Goal: Entertainment & Leisure: Consume media (video, audio)

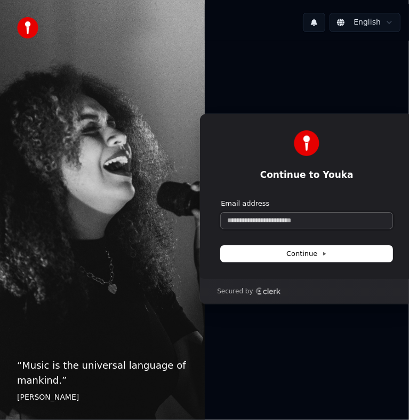
click at [248, 215] on input "Email address" at bounding box center [307, 220] width 172 height 16
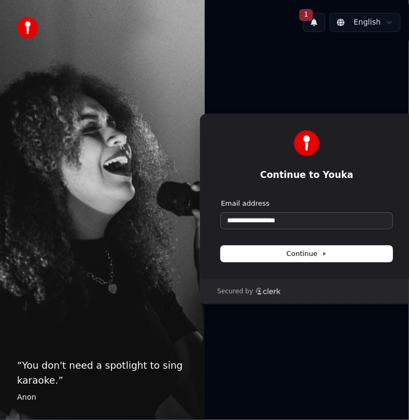
click at [221, 199] on button "submit" at bounding box center [221, 199] width 0 height 0
type input "**********"
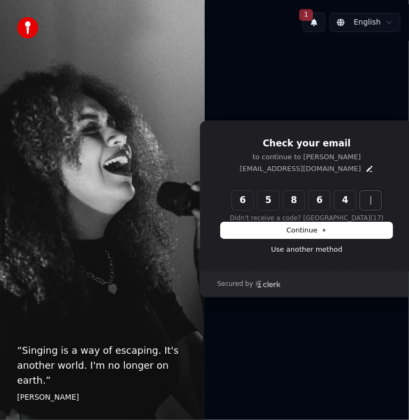
type input "******"
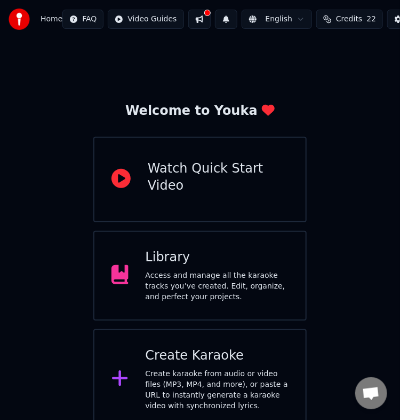
click at [205, 21] on button at bounding box center [199, 19] width 22 height 19
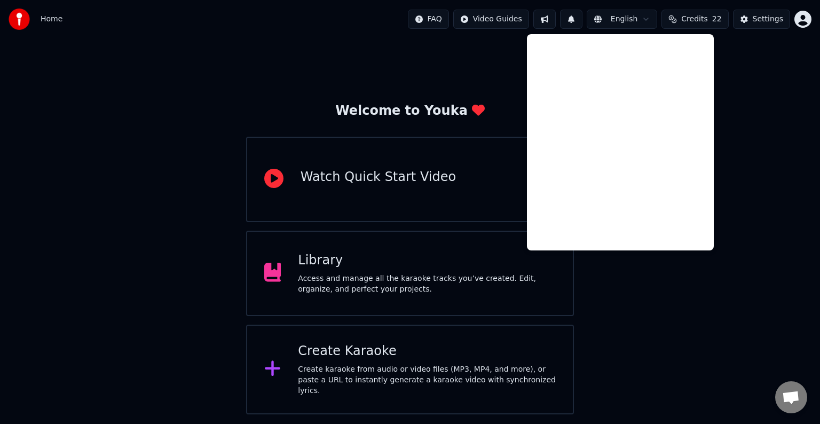
click at [409, 98] on div "Welcome to Youka Watch Quick Start Video Library Access and manage all the kara…" at bounding box center [410, 226] width 820 height 376
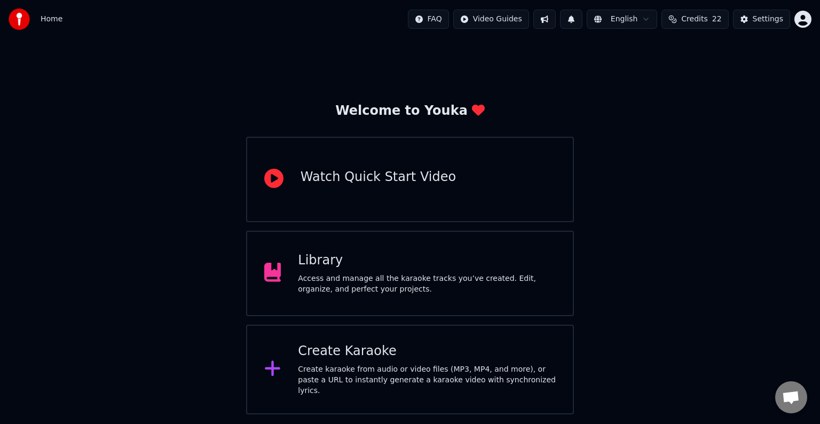
click at [339, 358] on div "Create Karaoke" at bounding box center [427, 351] width 258 height 17
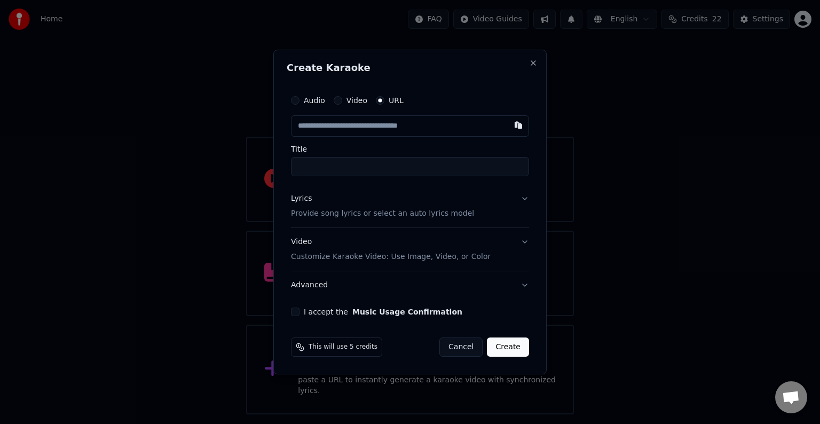
paste input "**********"
click at [312, 163] on input "Title" at bounding box center [410, 166] width 238 height 19
type input "**********"
click at [362, 192] on button "Lyrics Provide song lyrics or select an auto lyrics model" at bounding box center [410, 206] width 238 height 43
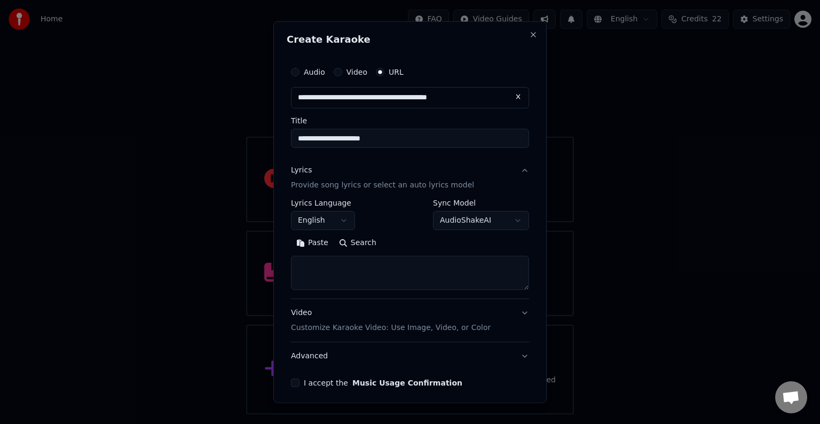
click at [366, 242] on button "Search" at bounding box center [358, 242] width 48 height 17
type textarea "**********"
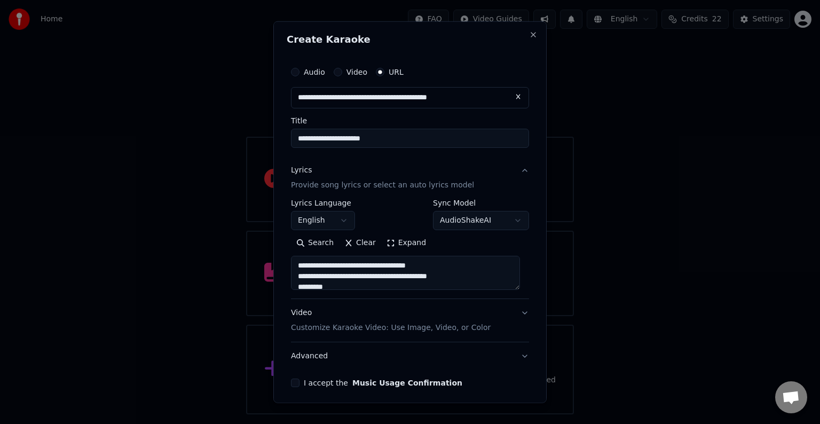
scroll to position [42, 0]
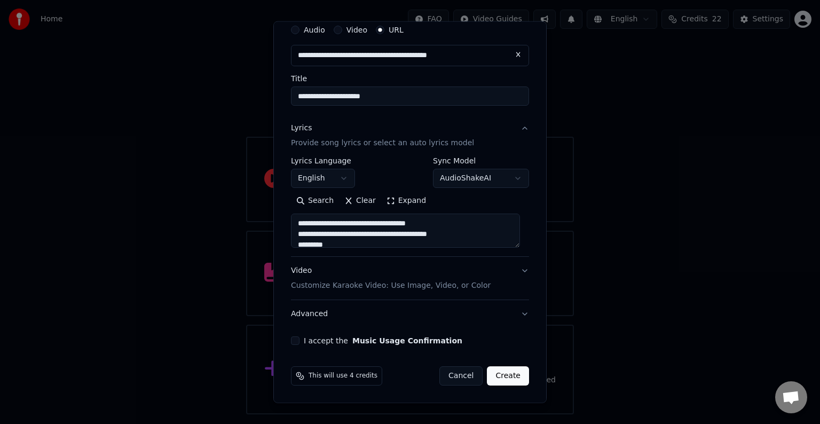
click at [409, 268] on div "Video Customize Karaoke Video: Use Image, Video, or Color" at bounding box center [391, 278] width 200 height 26
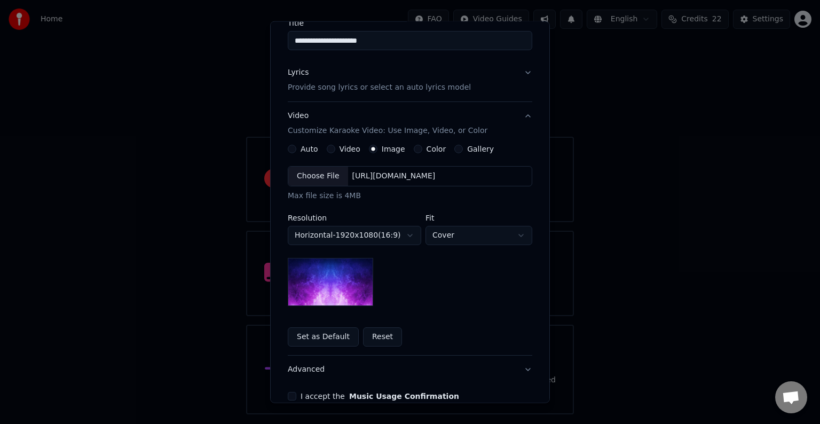
scroll to position [99, 0]
click at [367, 176] on div "https://imagedelivery.net/jkI57_JBx8hWPzcSI-uF5w/c7639807-3f76-4ea5-9112-66e75e…" at bounding box center [394, 175] width 92 height 11
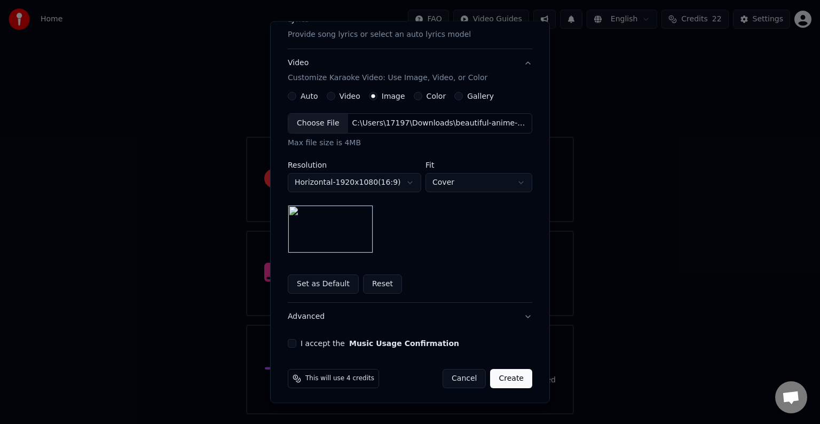
scroll to position [153, 0]
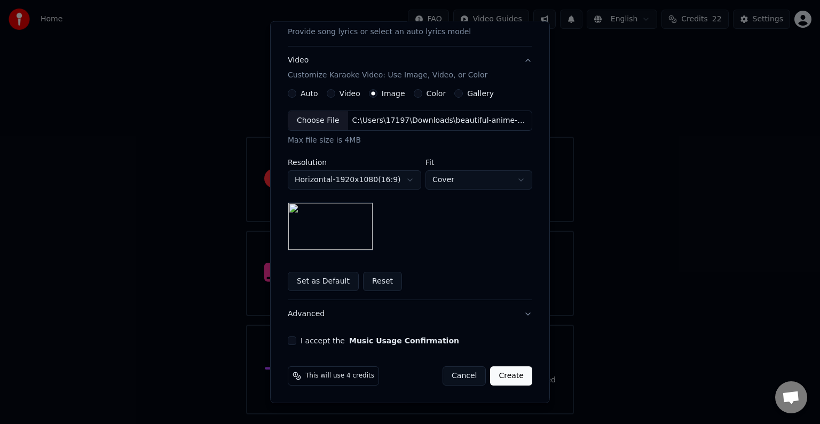
click at [292, 339] on div "I accept the Music Usage Confirmation" at bounding box center [410, 340] width 244 height 9
click at [288, 341] on button "I accept the Music Usage Confirmation" at bounding box center [292, 340] width 9 height 9
click at [409, 312] on button "Advanced" at bounding box center [410, 314] width 244 height 28
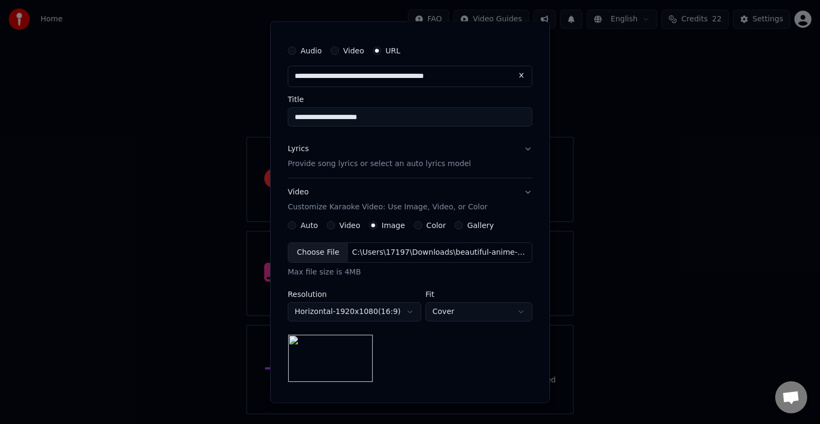
scroll to position [0, 0]
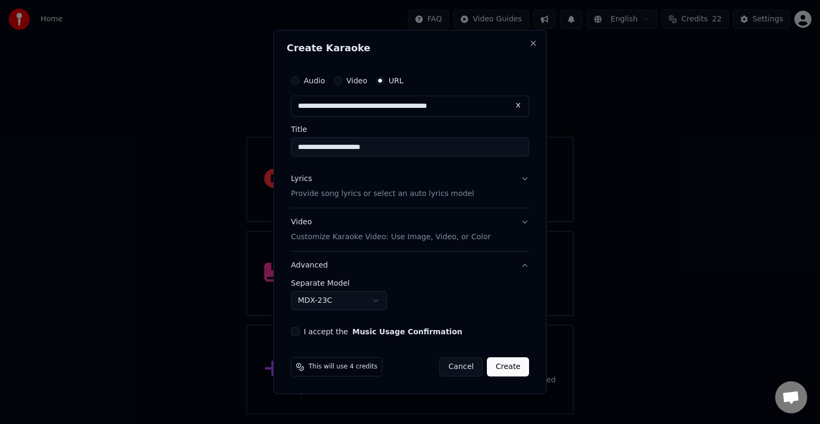
click at [297, 331] on button "I accept the Music Usage Confirmation" at bounding box center [295, 331] width 9 height 9
click at [409, 367] on button "Create" at bounding box center [508, 366] width 42 height 19
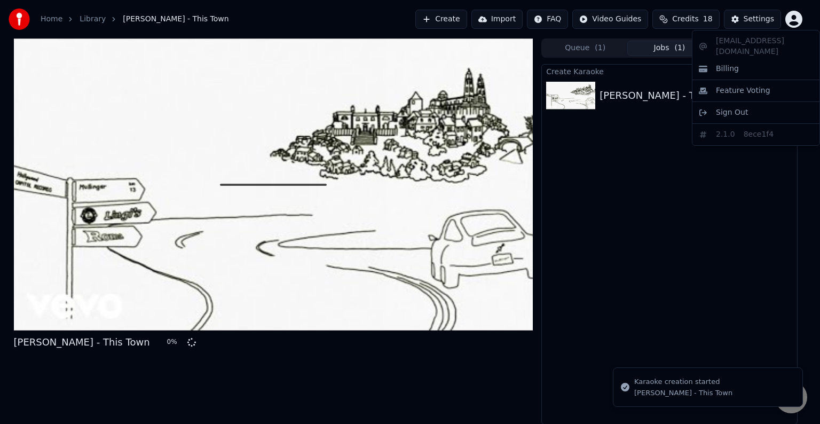
click at [409, 20] on html "Home Library Niall Horan - This Town Create Import FAQ Video Guides Credits 18 …" at bounding box center [410, 212] width 820 height 424
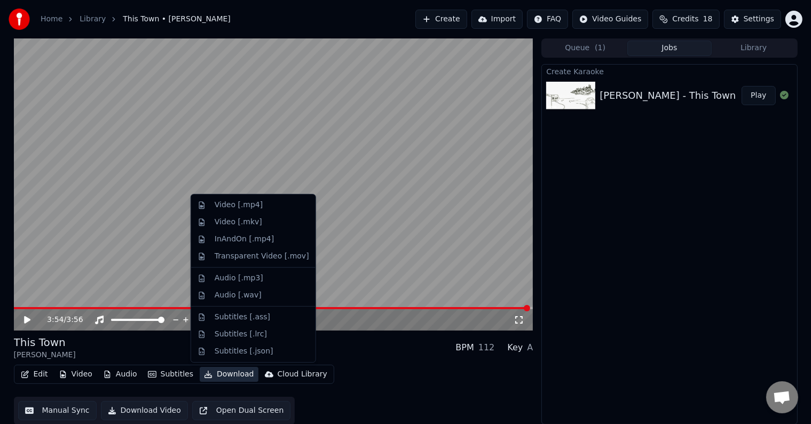
click at [225, 374] on button "Download" at bounding box center [229, 374] width 59 height 15
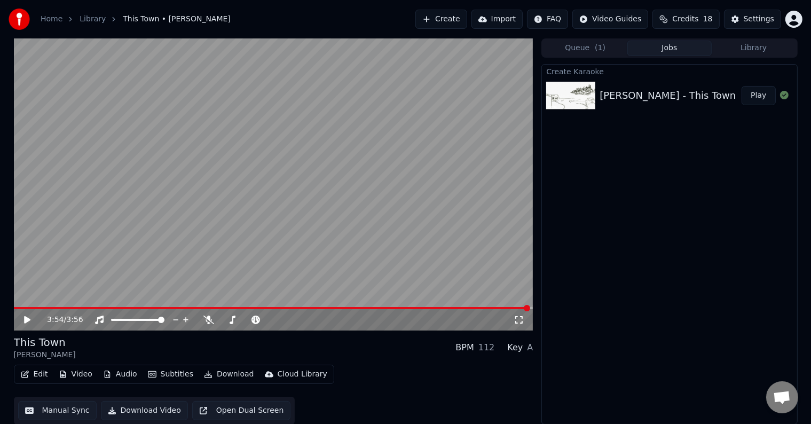
click at [127, 306] on video at bounding box center [273, 184] width 519 height 292
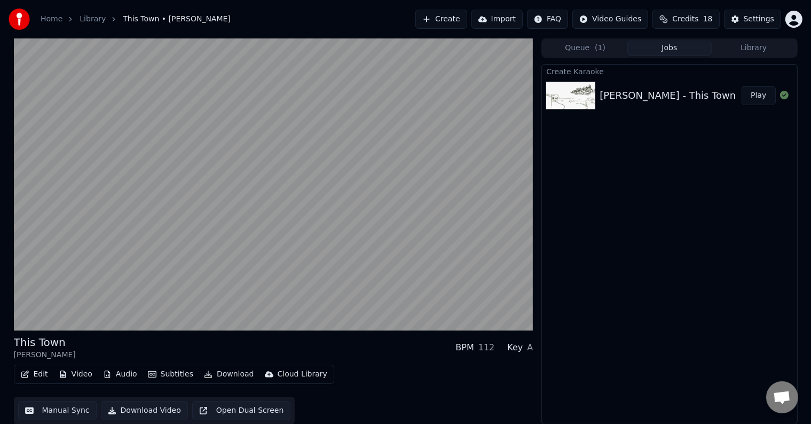
click at [215, 373] on button "Download" at bounding box center [229, 374] width 59 height 15
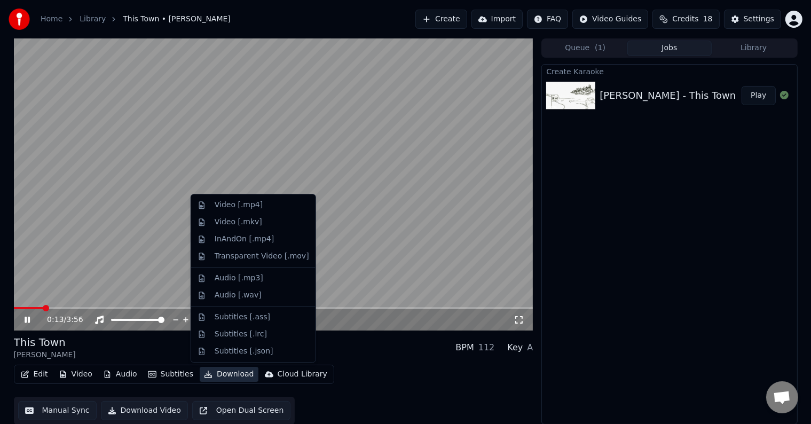
click at [370, 367] on div "Edit Video Audio Subtitles Download Cloud Library Manual Sync Download Video Op…" at bounding box center [273, 395] width 519 height 60
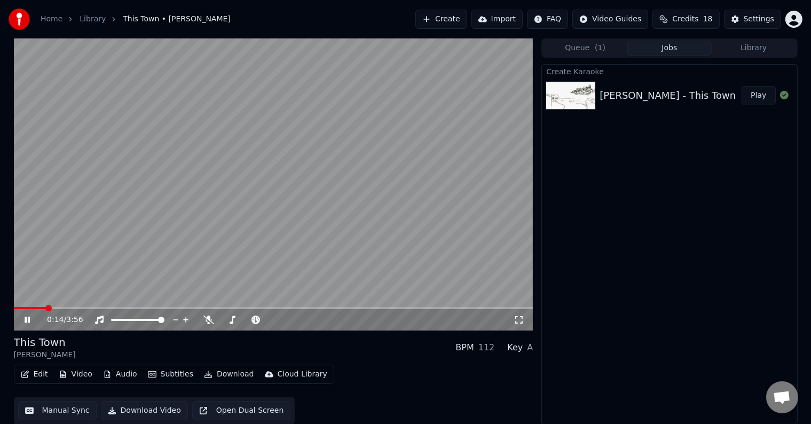
click at [217, 371] on button "Download" at bounding box center [229, 374] width 59 height 15
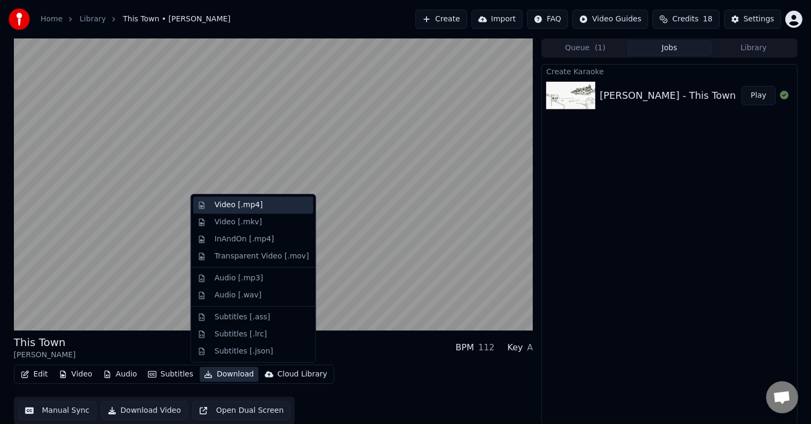
click at [252, 205] on div "Video [.mp4]" at bounding box center [239, 205] width 48 height 11
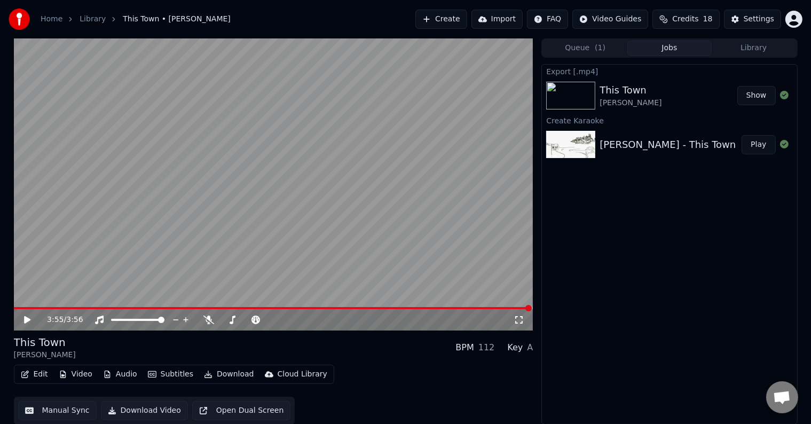
click at [409, 97] on button "Show" at bounding box center [756, 95] width 38 height 19
click at [409, 12] on button "Create" at bounding box center [441, 19] width 52 height 19
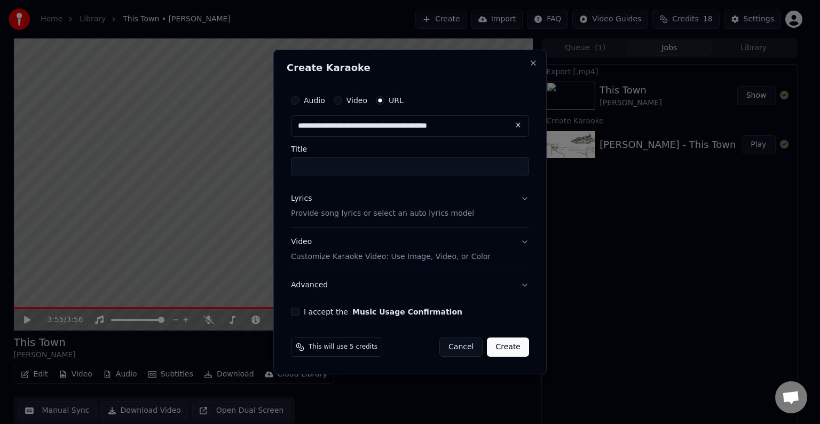
type input "**********"
click at [355, 143] on div "Audio Video URL Title" at bounding box center [410, 133] width 238 height 86
type input "**********"
click at [344, 168] on input "**********" at bounding box center [410, 166] width 238 height 19
type input "**********"
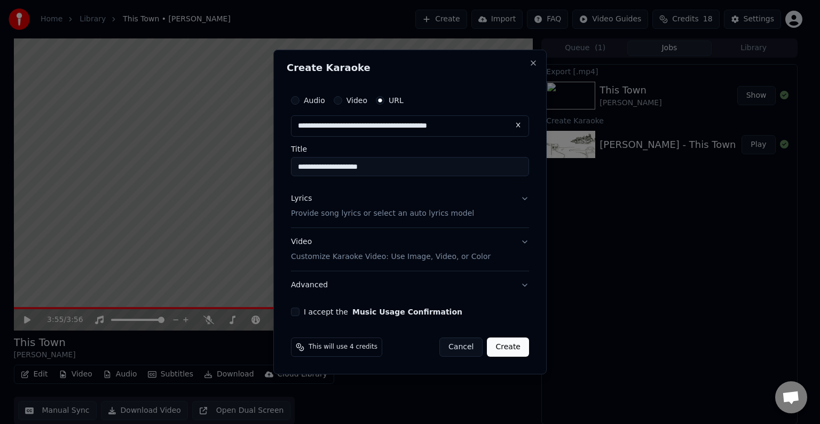
click at [354, 185] on button "Lyrics Provide song lyrics or select an auto lyrics model" at bounding box center [410, 206] width 238 height 43
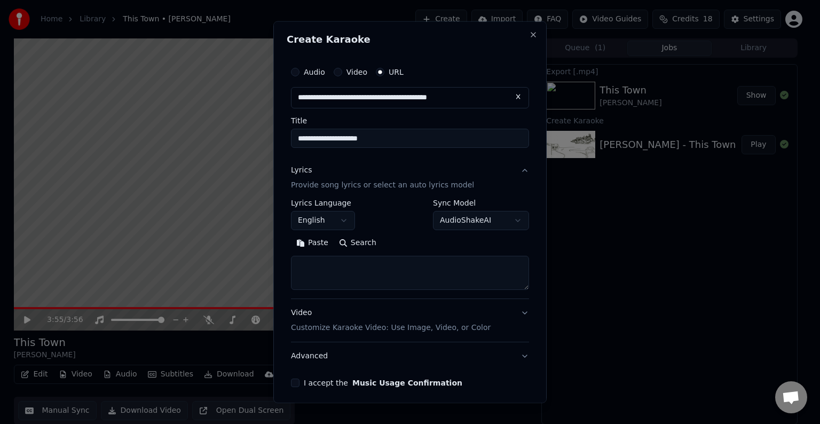
click at [360, 248] on button "Search" at bounding box center [358, 242] width 48 height 17
type textarea "**********"
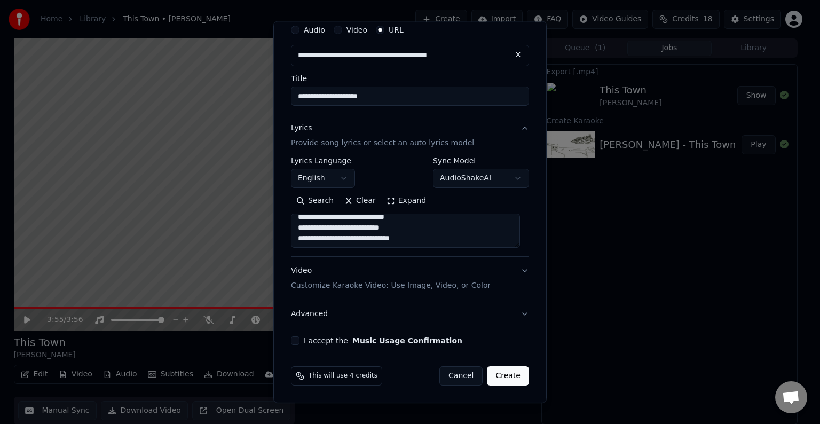
click at [409, 269] on div "Video Customize Karaoke Video: Use Image, Video, or Color" at bounding box center [391, 278] width 200 height 26
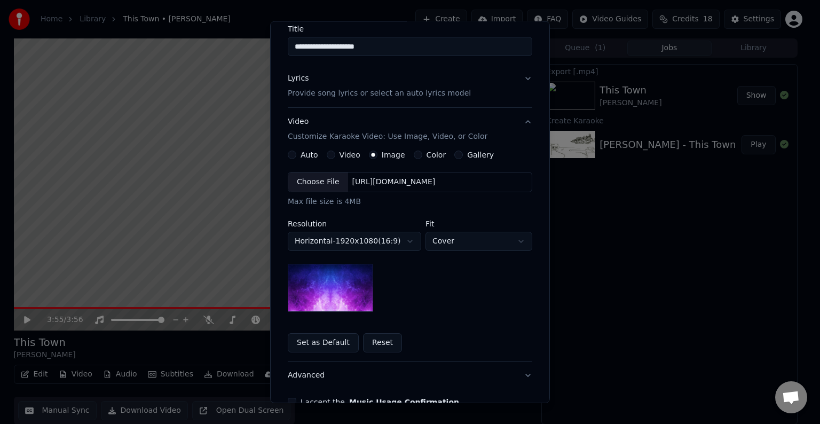
scroll to position [94, 0]
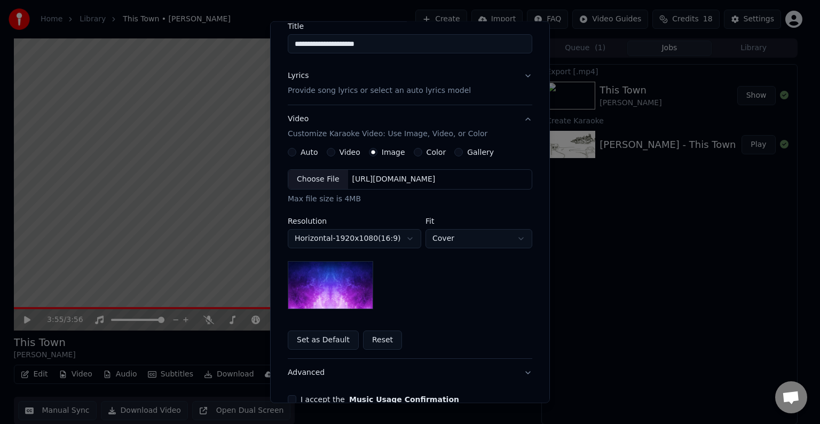
click at [369, 181] on div "https://imagedelivery.net/jkI57_JBx8hWPzcSI-uF5w/c7639807-3f76-4ea5-9112-66e75e…" at bounding box center [394, 179] width 92 height 11
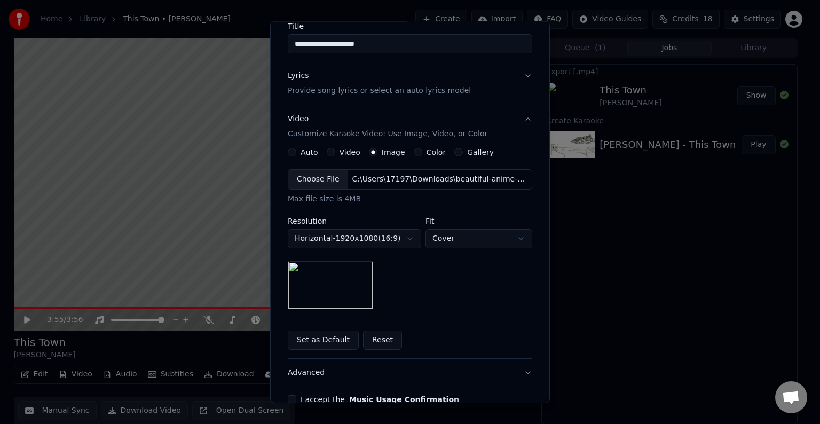
click at [323, 335] on button "Set as Default" at bounding box center [323, 339] width 71 height 19
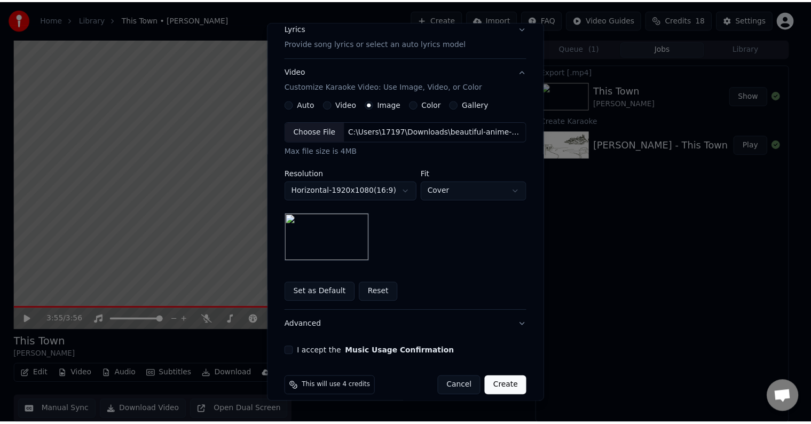
scroll to position [153, 0]
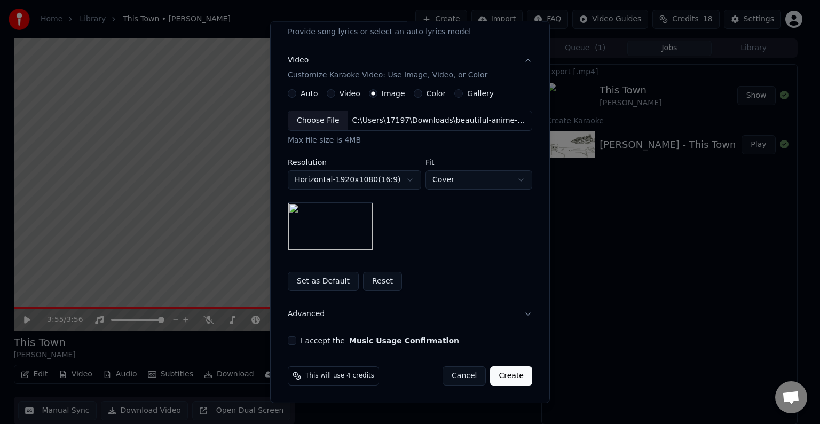
click at [290, 342] on button "I accept the Music Usage Confirmation" at bounding box center [292, 340] width 9 height 9
click at [409, 373] on button "Create" at bounding box center [511, 375] width 42 height 19
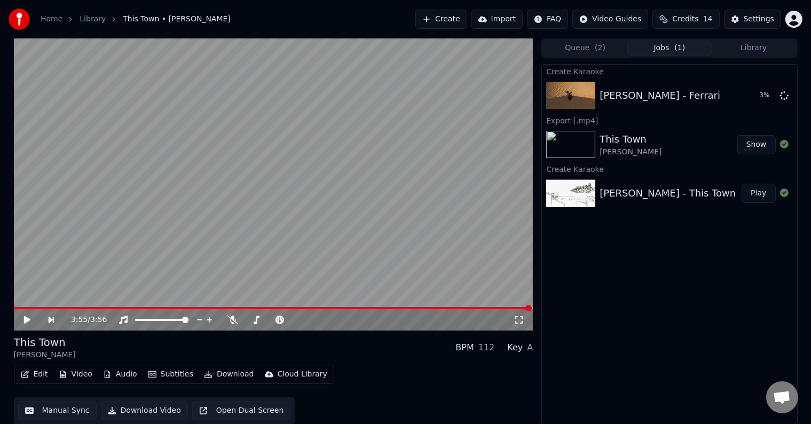
click at [409, 45] on button "Library" at bounding box center [754, 48] width 84 height 15
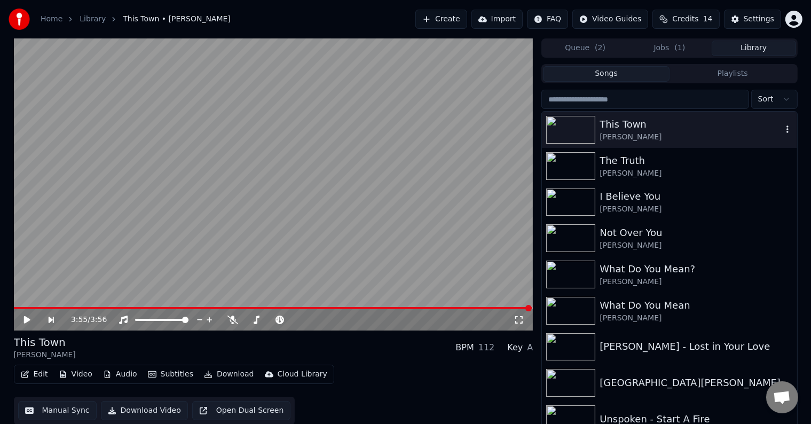
click at [409, 130] on div "This Town" at bounding box center [690, 124] width 182 height 15
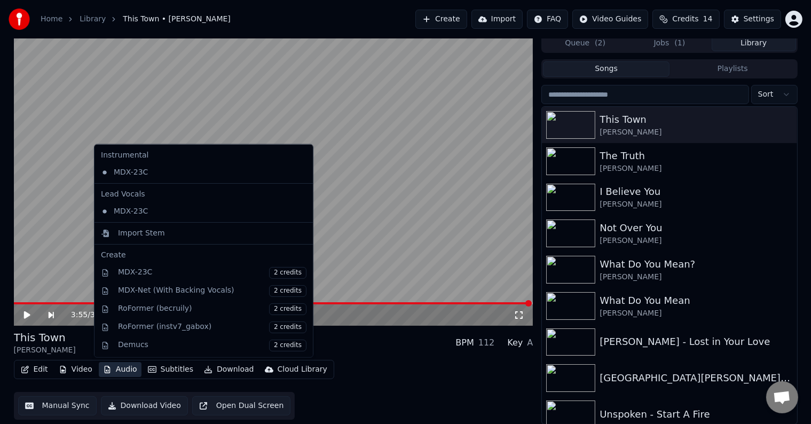
click at [122, 367] on button "Audio" at bounding box center [120, 369] width 43 height 15
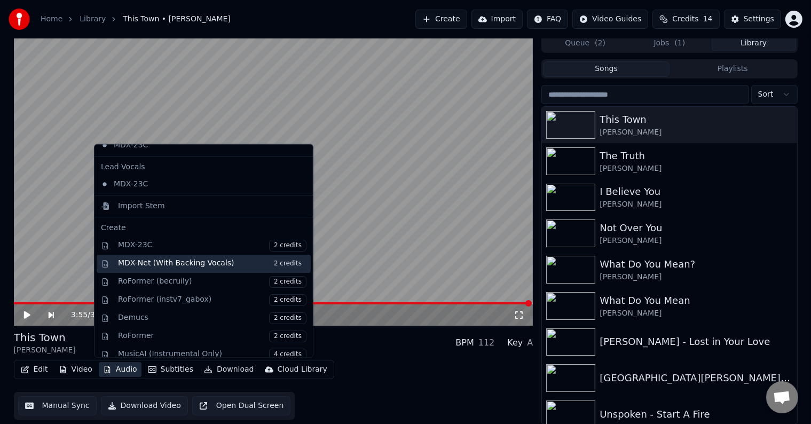
scroll to position [29, 0]
click at [227, 261] on div "MDX-Net (With Backing Vocals) 2 credits" at bounding box center [212, 261] width 188 height 12
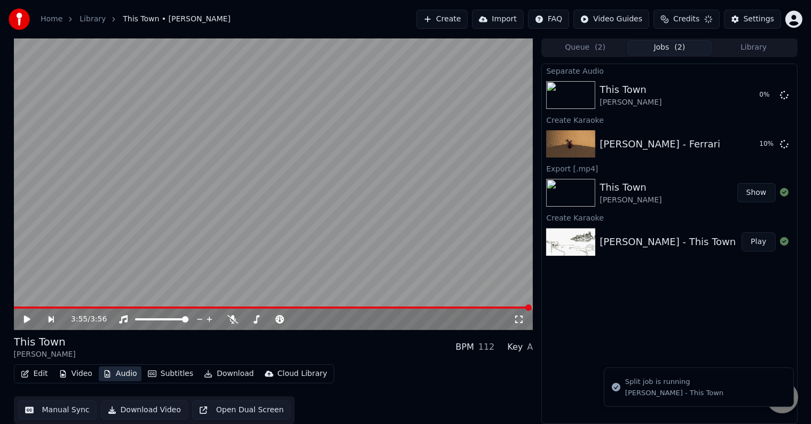
scroll to position [1, 0]
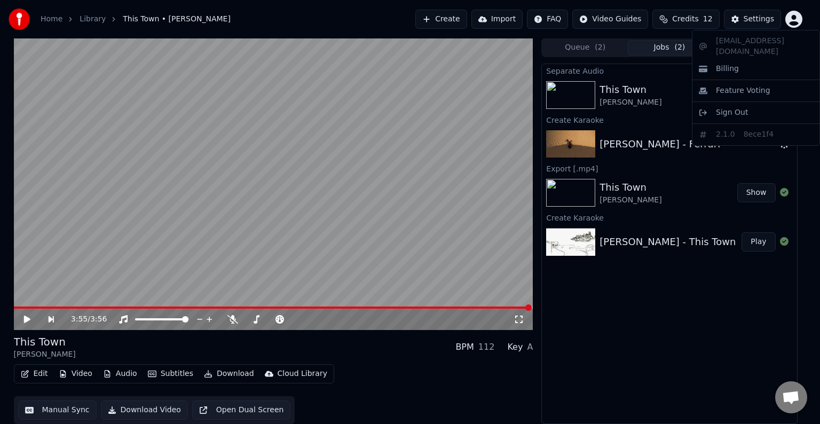
click at [409, 21] on html "Home Library This Town • Niall Horan Create Import FAQ Video Guides Credits 12 …" at bounding box center [410, 211] width 820 height 424
click at [409, 64] on span "Billing" at bounding box center [727, 69] width 23 height 11
click at [409, 19] on html "Home Library Ferrari • Jessica Baio Create Import FAQ Video Guides Credits 12 S…" at bounding box center [410, 211] width 820 height 424
click at [409, 10] on html "Home Library Ferrari • Jessica Baio Create Import FAQ Video Guides Credits 12 S…" at bounding box center [410, 211] width 820 height 424
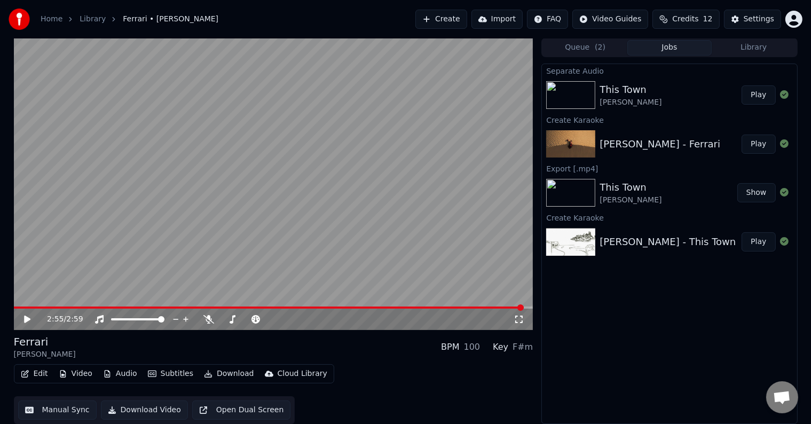
click at [409, 15] on span "Credits" at bounding box center [685, 19] width 26 height 11
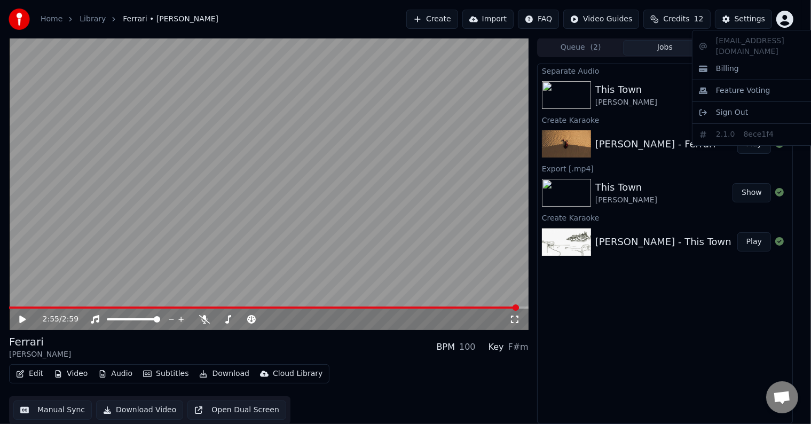
click at [409, 17] on html "Home Library Ferrari • Jessica Baio Create Import FAQ Video Guides Credits 12 S…" at bounding box center [405, 211] width 811 height 424
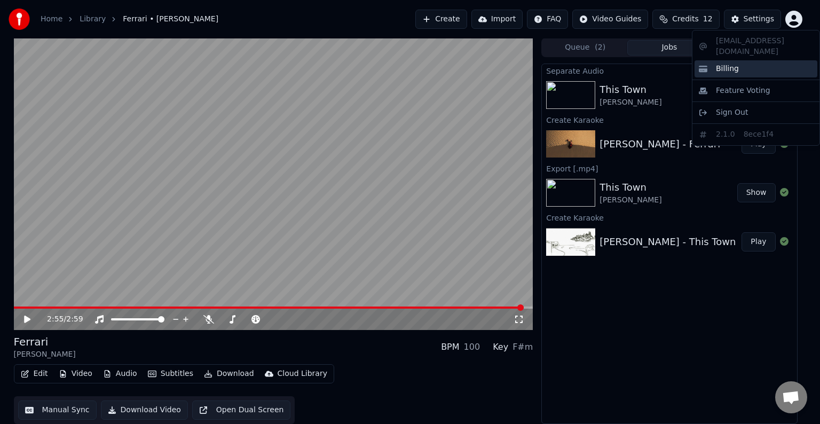
click at [409, 60] on div "Billing" at bounding box center [755, 68] width 123 height 17
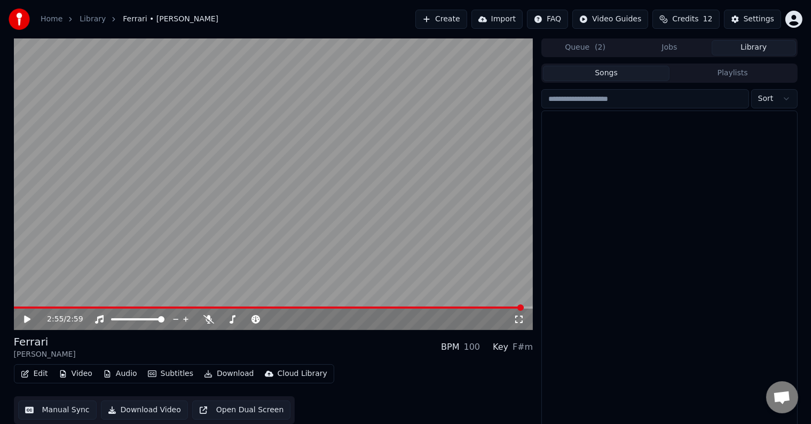
click at [409, 52] on button "Library" at bounding box center [754, 47] width 84 height 15
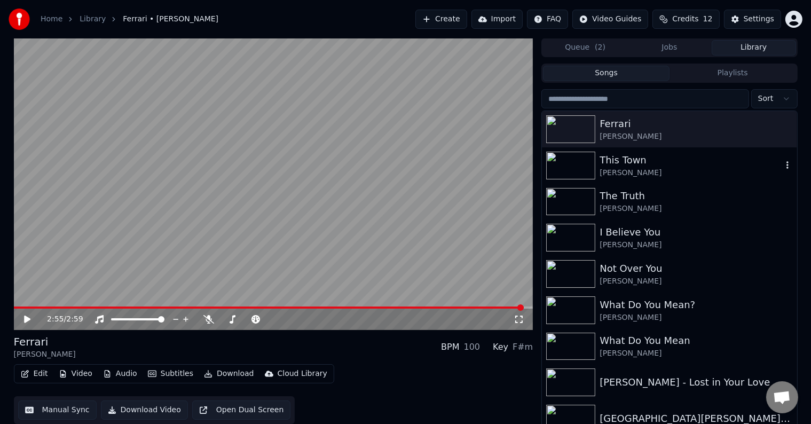
click at [409, 165] on div "This Town" at bounding box center [690, 160] width 182 height 15
click at [409, 165] on img at bounding box center [570, 166] width 49 height 28
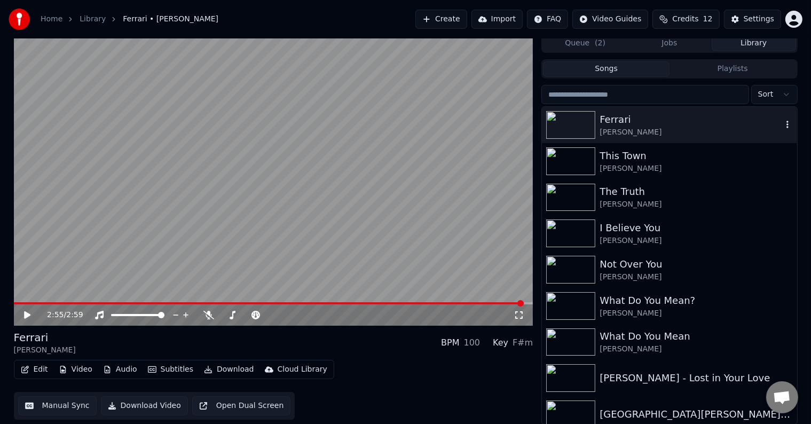
click at [409, 130] on img at bounding box center [570, 125] width 49 height 28
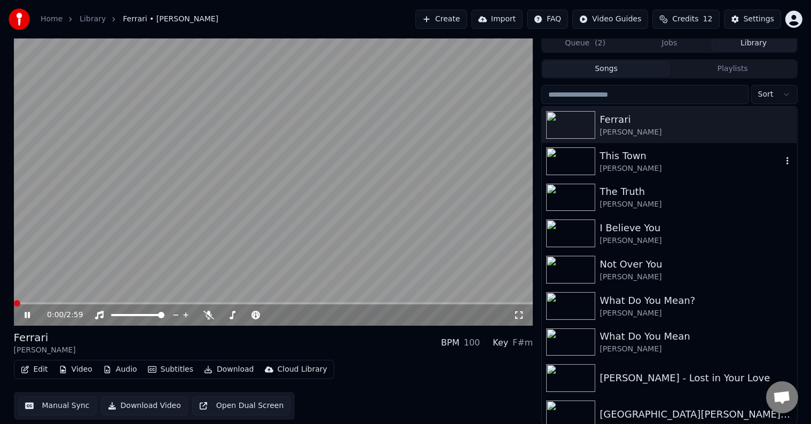
click at [409, 175] on div "This Town Niall Horan" at bounding box center [669, 161] width 255 height 36
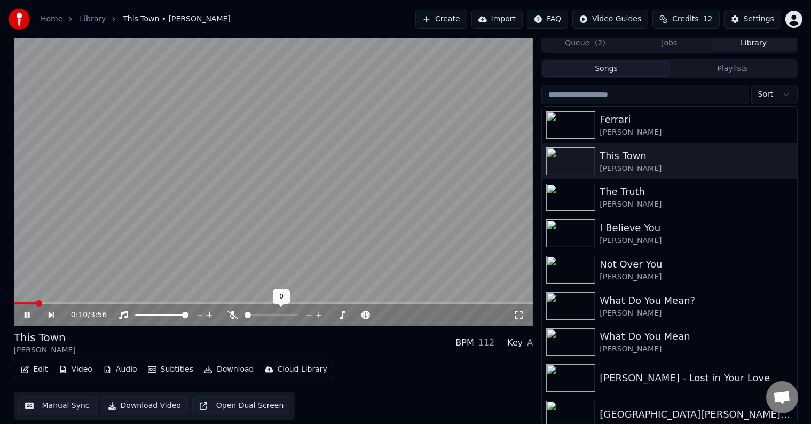
click at [244, 315] on span at bounding box center [247, 315] width 6 height 6
click at [409, 395] on div "Edit Video Audio Subtitles Download Cloud Library Manual Sync Download Video Op…" at bounding box center [273, 390] width 519 height 60
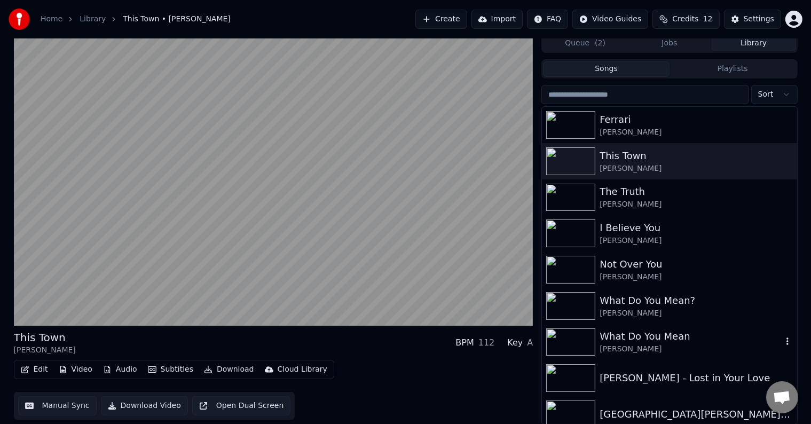
scroll to position [81, 0]
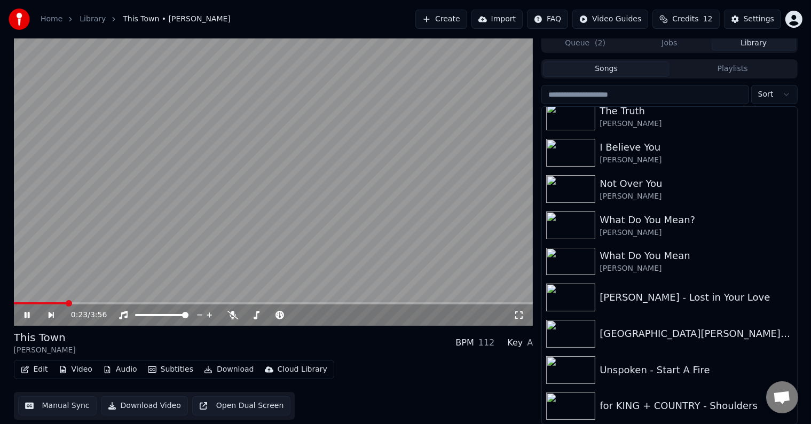
click at [122, 367] on button "Audio" at bounding box center [120, 369] width 43 height 15
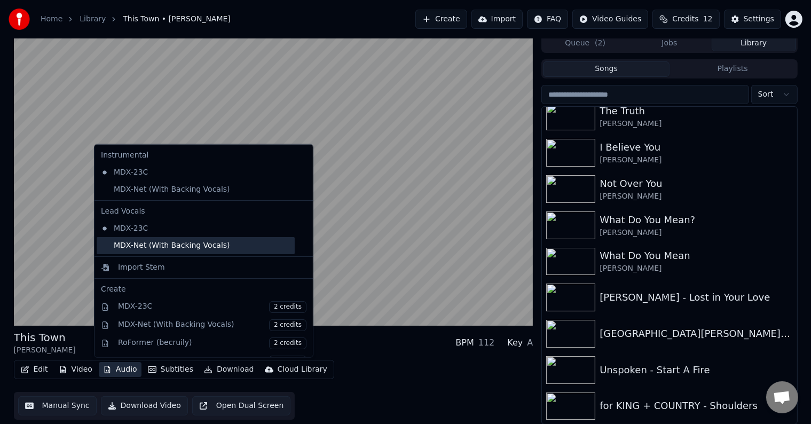
click at [160, 249] on div "MDX-Net (With Backing Vocals)" at bounding box center [196, 245] width 198 height 17
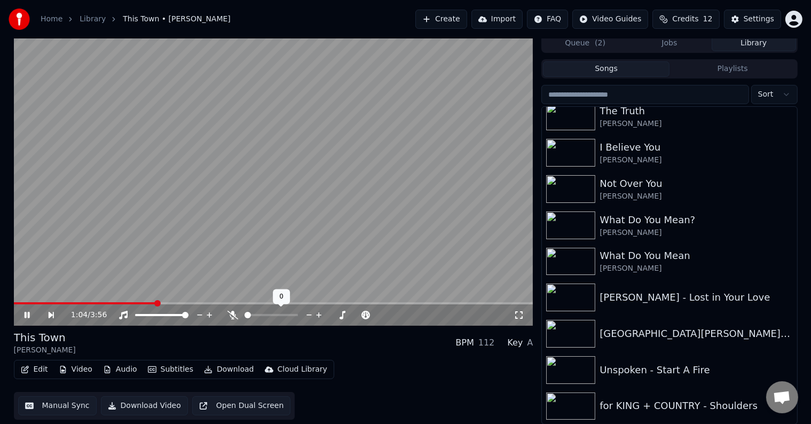
click at [244, 314] on span at bounding box center [270, 315] width 53 height 2
click at [319, 304] on div "1:09 / 3:56" at bounding box center [273, 314] width 519 height 21
click at [331, 300] on span at bounding box center [328, 303] width 6 height 6
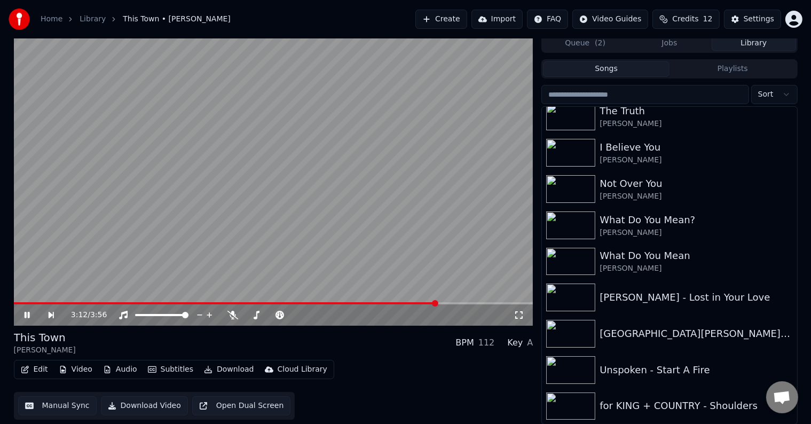
click at [303, 218] on video at bounding box center [273, 180] width 519 height 292
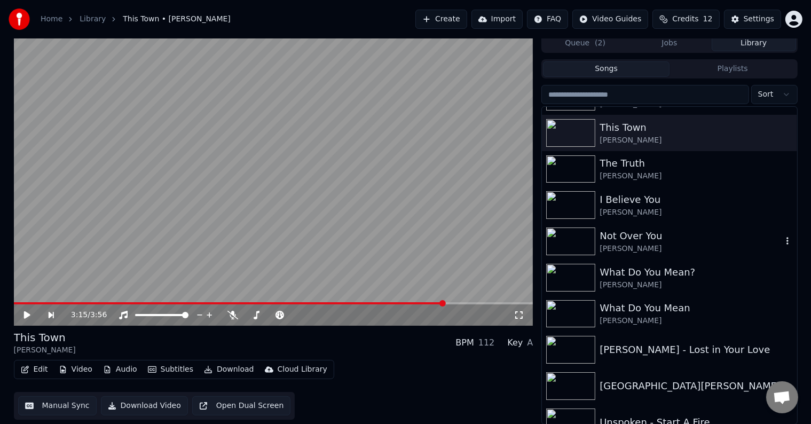
scroll to position [0, 0]
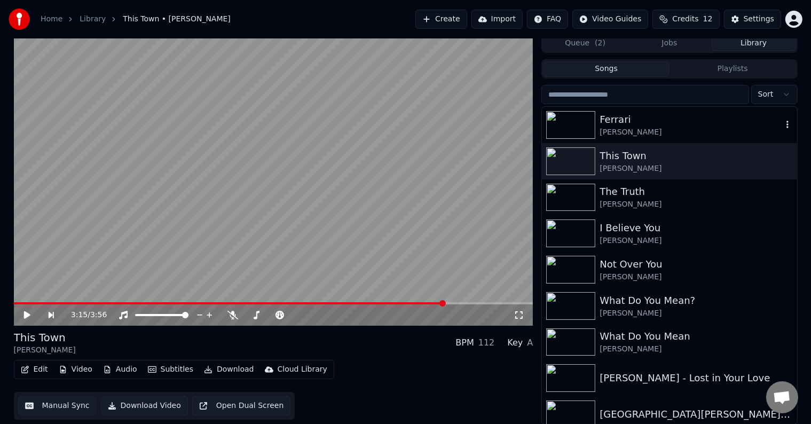
click at [409, 115] on div "Ferrari" at bounding box center [690, 119] width 182 height 15
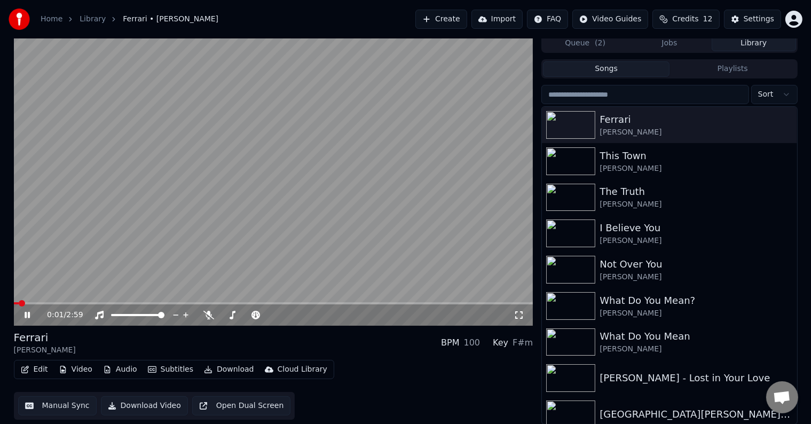
click at [115, 370] on button "Audio" at bounding box center [120, 369] width 43 height 15
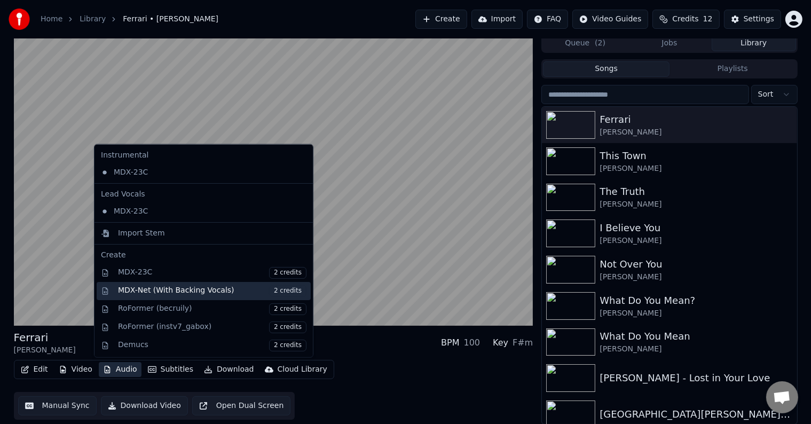
click at [236, 291] on div "MDX-Net (With Backing Vocals) 2 credits" at bounding box center [212, 290] width 188 height 12
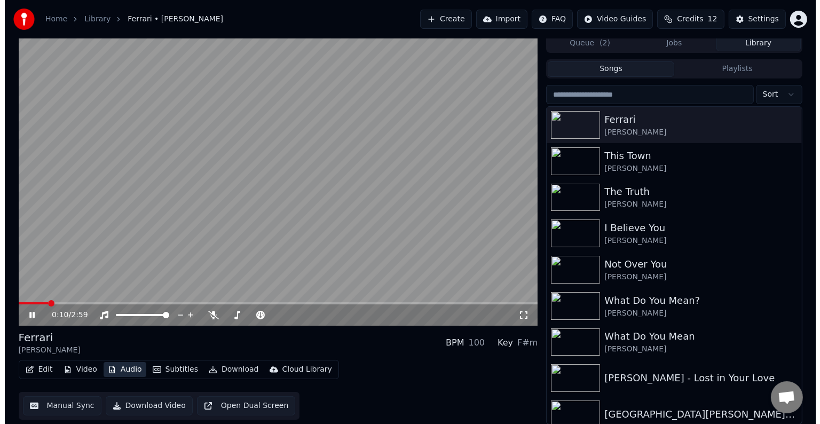
scroll to position [1, 0]
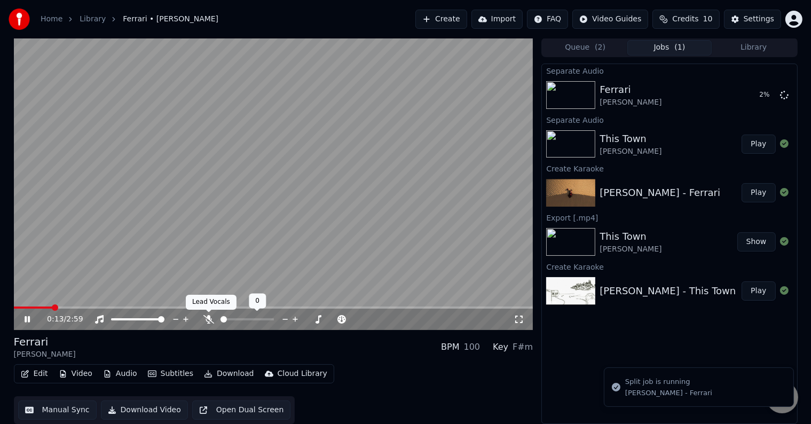
click at [209, 319] on icon at bounding box center [208, 319] width 11 height 9
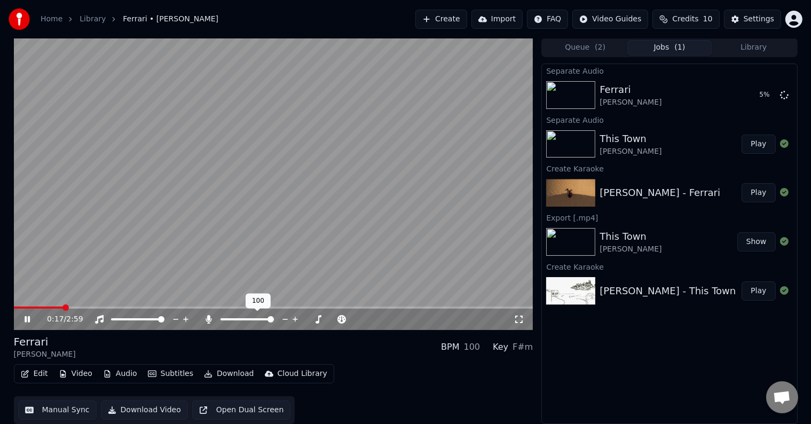
click at [235, 319] on span at bounding box center [246, 319] width 53 height 2
click at [208, 318] on icon at bounding box center [209, 319] width 6 height 9
click at [113, 375] on button "Audio" at bounding box center [120, 373] width 43 height 15
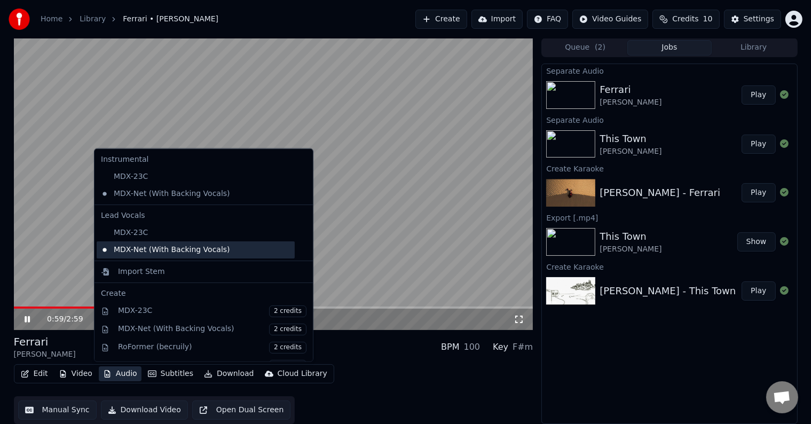
click at [150, 252] on div "MDX-Net (With Backing Vocals)" at bounding box center [196, 249] width 198 height 17
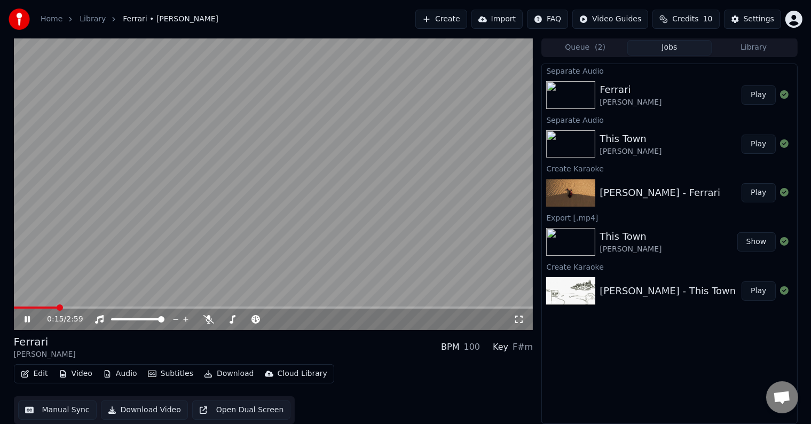
click at [57, 307] on span at bounding box center [273, 307] width 519 height 2
click at [22, 322] on icon at bounding box center [34, 319] width 25 height 9
click at [26, 322] on icon at bounding box center [34, 319] width 25 height 9
click at [223, 306] on span at bounding box center [273, 307] width 519 height 2
click at [121, 369] on button "Audio" at bounding box center [120, 373] width 43 height 15
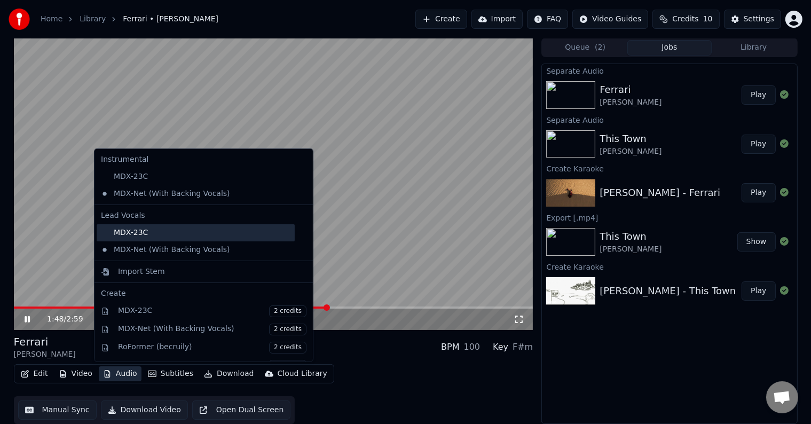
click at [148, 235] on div "MDX-23C" at bounding box center [196, 232] width 198 height 17
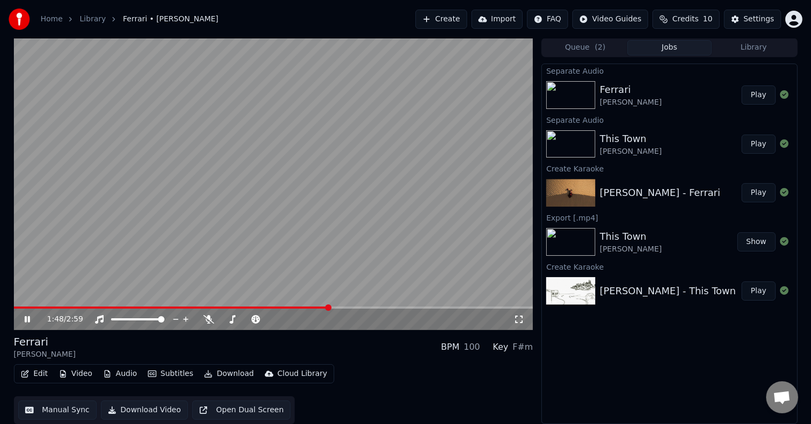
click at [228, 310] on div "1:48 / 2:59" at bounding box center [273, 319] width 519 height 21
click at [265, 307] on span at bounding box center [140, 307] width 252 height 2
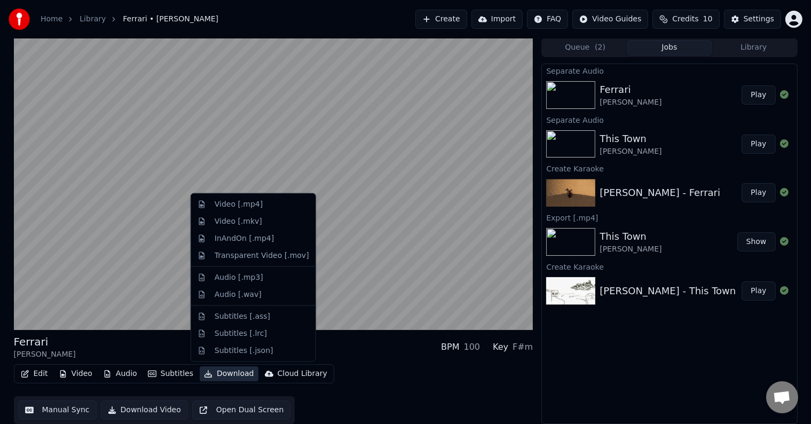
click at [211, 373] on button "Download" at bounding box center [229, 373] width 59 height 15
click at [236, 210] on div "Video [.mp4]" at bounding box center [253, 204] width 120 height 17
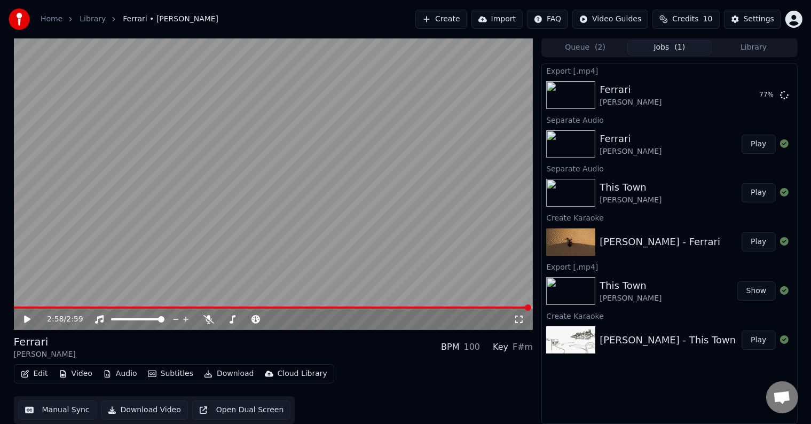
click at [409, 20] on button "Create" at bounding box center [441, 19] width 52 height 19
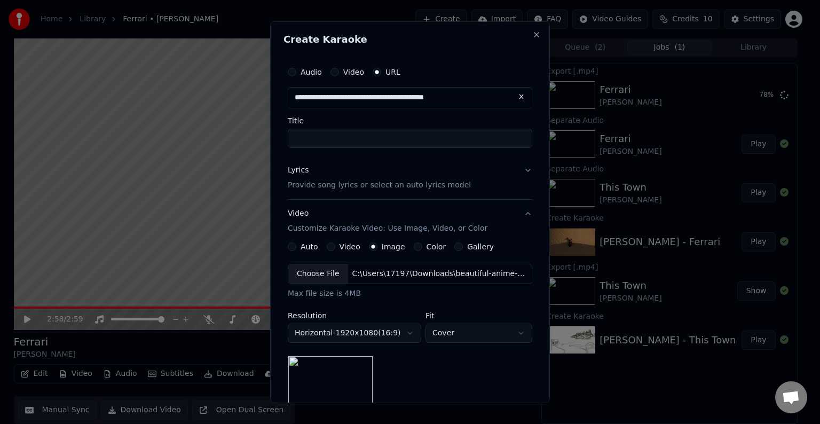
click at [359, 135] on input "Title" at bounding box center [410, 138] width 244 height 19
type input "**********"
click at [317, 157] on button "Lyrics Provide song lyrics or select an auto lyrics model" at bounding box center [410, 177] width 244 height 43
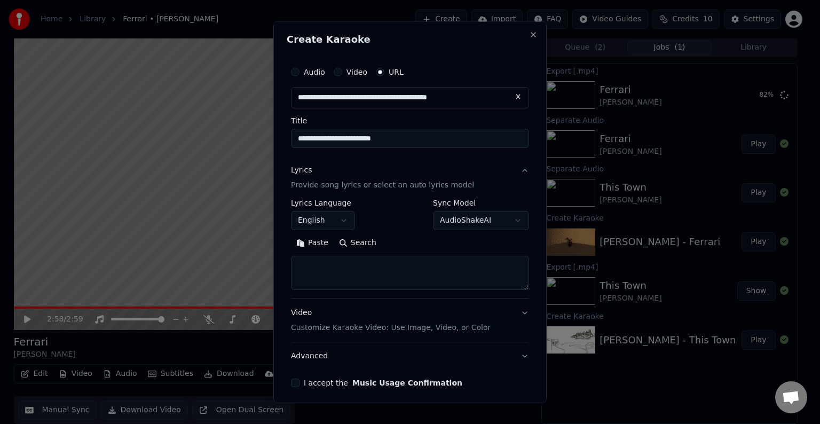
click at [394, 168] on div "Lyrics Provide song lyrics or select an auto lyrics model" at bounding box center [382, 178] width 183 height 26
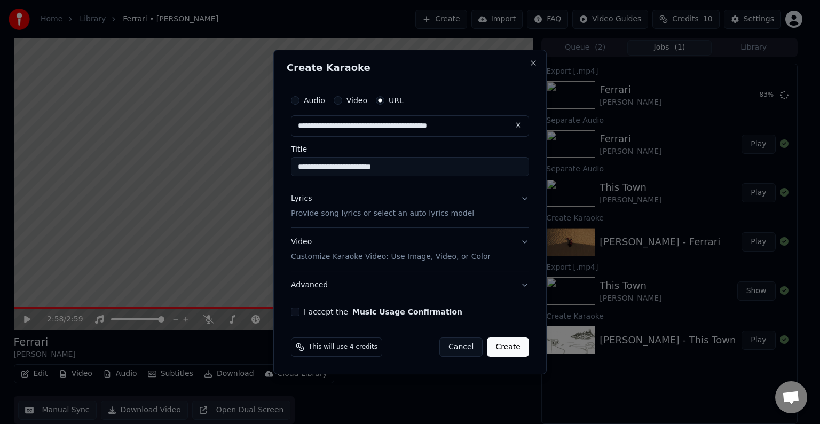
click at [372, 209] on p "Provide song lyrics or select an auto lyrics model" at bounding box center [382, 213] width 183 height 11
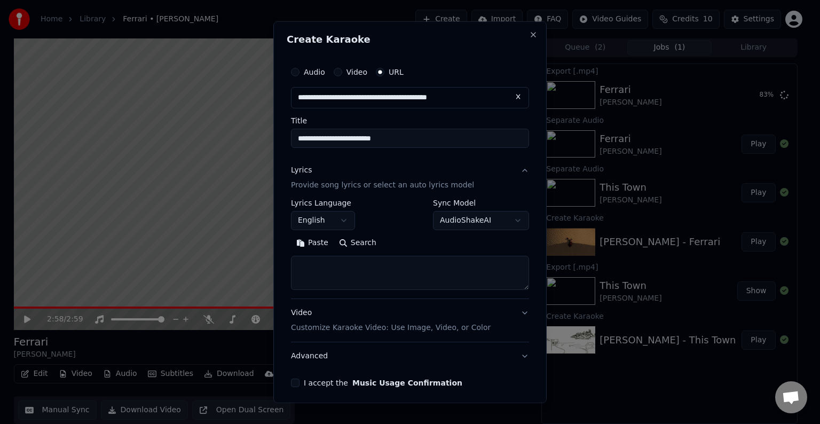
click at [371, 243] on button "Search" at bounding box center [358, 242] width 48 height 17
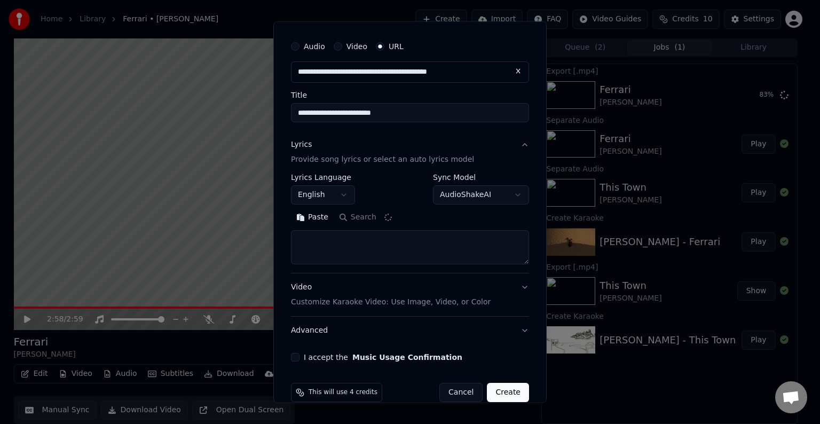
scroll to position [42, 0]
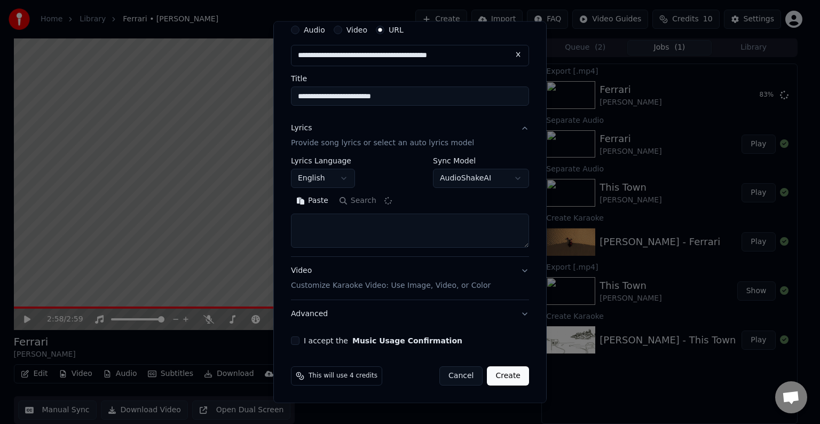
type textarea "**********"
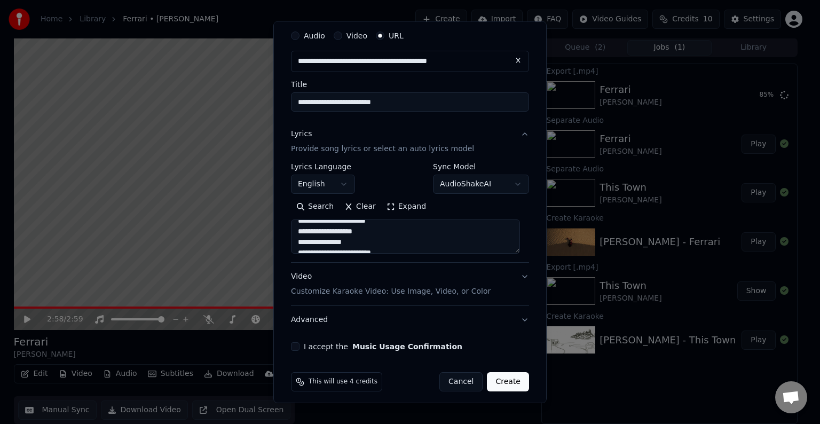
scroll to position [129, 0]
click at [372, 280] on div "Video Customize Karaoke Video: Use Image, Video, or Color" at bounding box center [391, 284] width 200 height 26
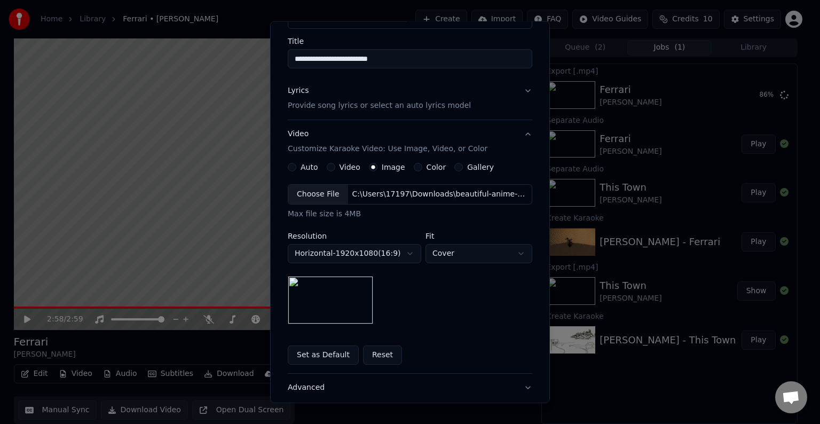
scroll to position [81, 0]
click at [342, 299] on img at bounding box center [330, 299] width 85 height 48
click at [378, 194] on div "C:\Users\17197\Downloads\beautiful-anime-landscape-cartoon-scene.jpg" at bounding box center [438, 193] width 181 height 11
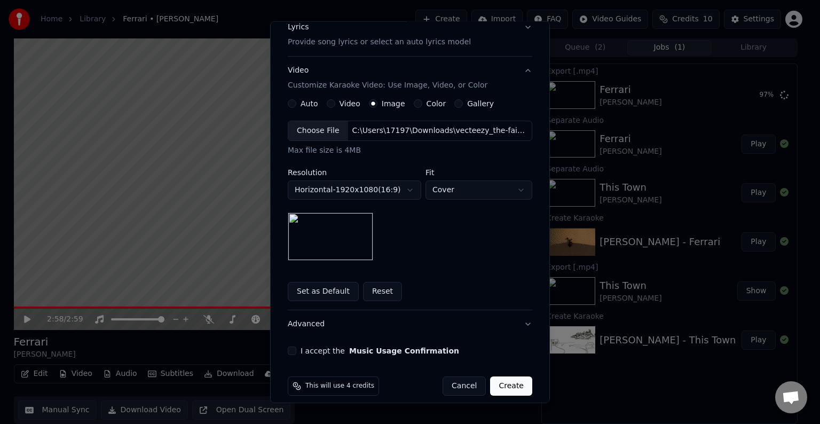
scroll to position [153, 0]
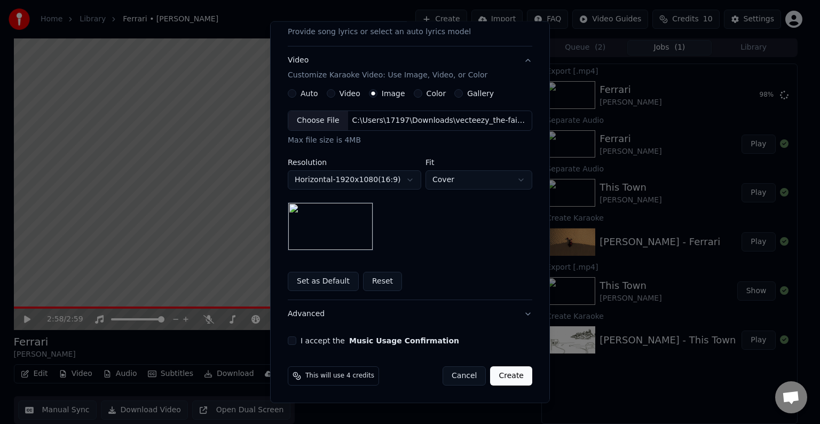
click at [288, 339] on button "I accept the Music Usage Confirmation" at bounding box center [292, 340] width 9 height 9
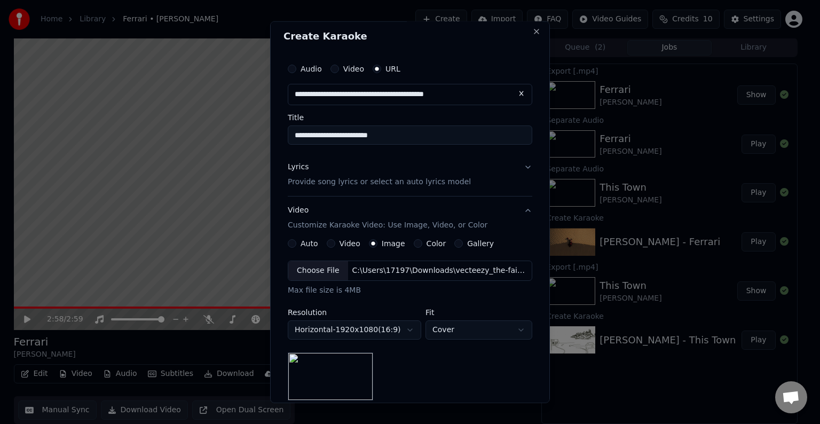
scroll to position [0, 0]
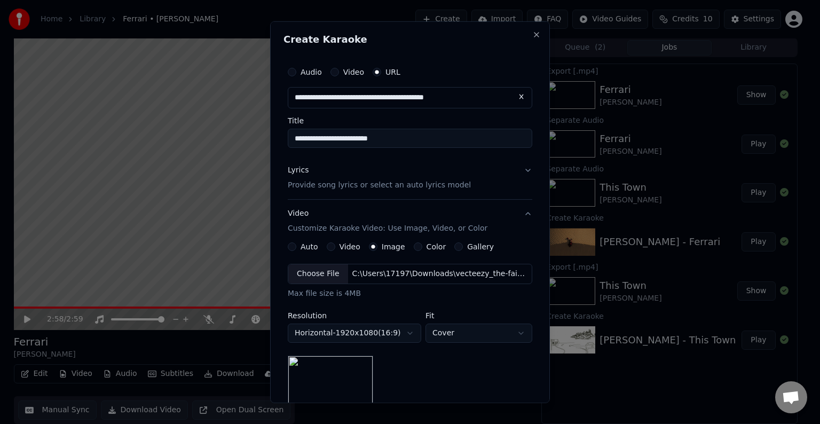
click at [383, 176] on div "Lyrics Provide song lyrics or select an auto lyrics model" at bounding box center [379, 178] width 183 height 26
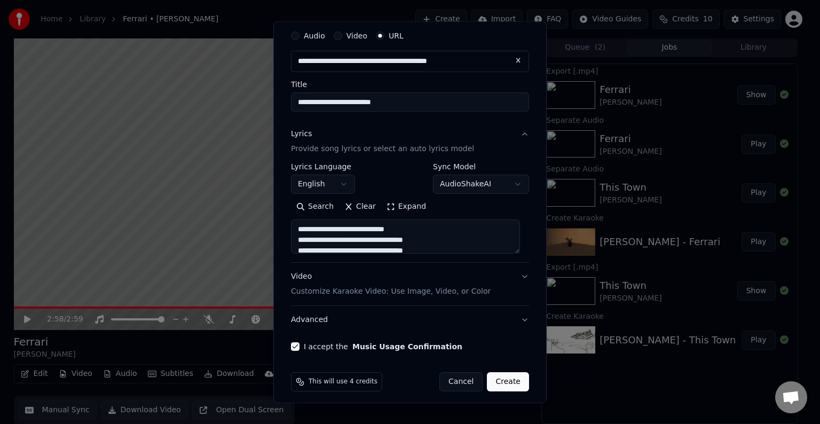
scroll to position [42, 0]
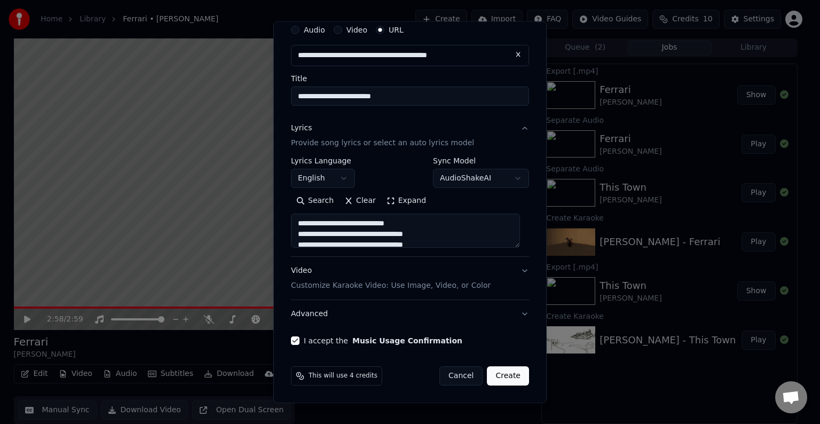
click at [358, 273] on div "Video Customize Karaoke Video: Use Image, Video, or Color" at bounding box center [391, 278] width 200 height 26
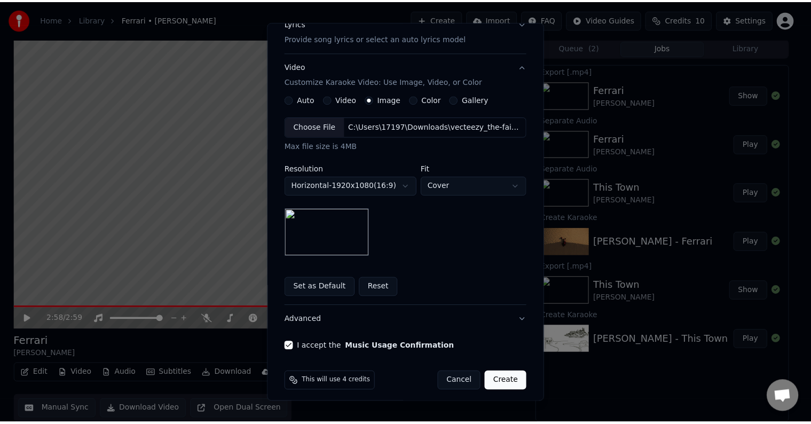
scroll to position [153, 0]
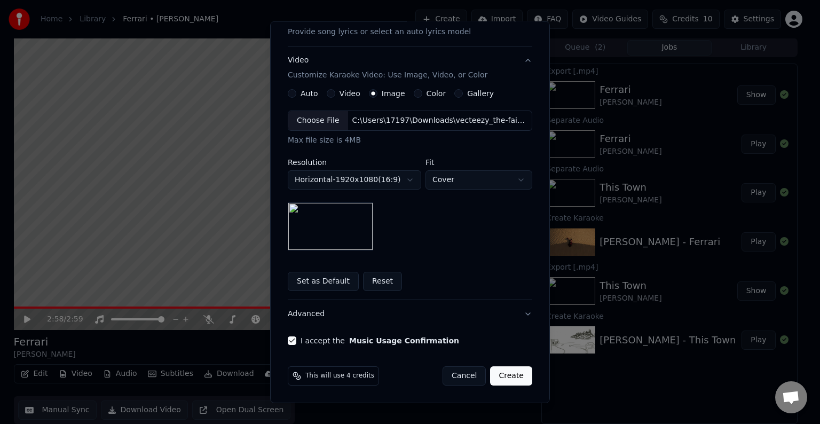
click at [409, 380] on button "Create" at bounding box center [511, 375] width 42 height 19
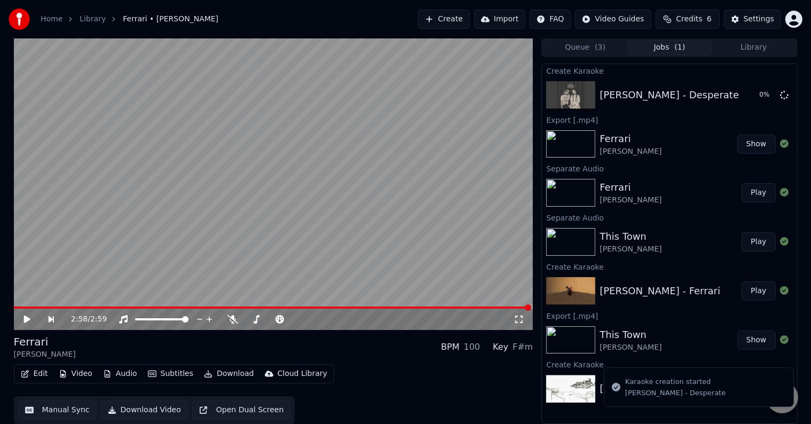
click at [409, 52] on button "Library" at bounding box center [754, 47] width 84 height 15
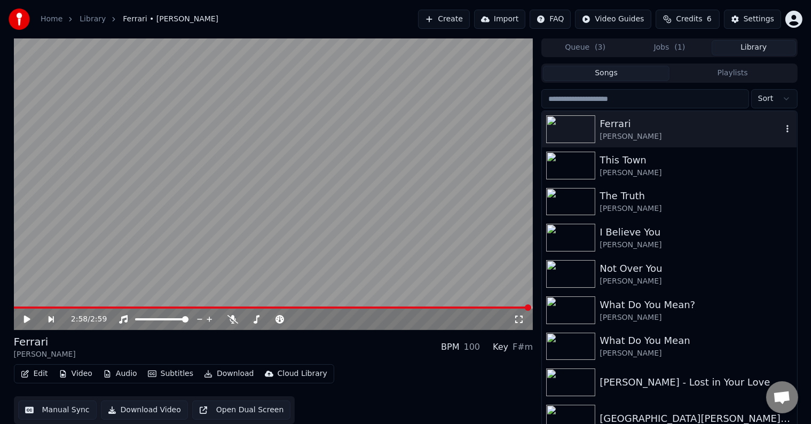
click at [409, 129] on div at bounding box center [572, 129] width 53 height 28
click at [340, 218] on video at bounding box center [273, 184] width 519 height 292
click at [291, 203] on video at bounding box center [273, 184] width 519 height 292
click at [220, 373] on button "Download" at bounding box center [229, 373] width 59 height 15
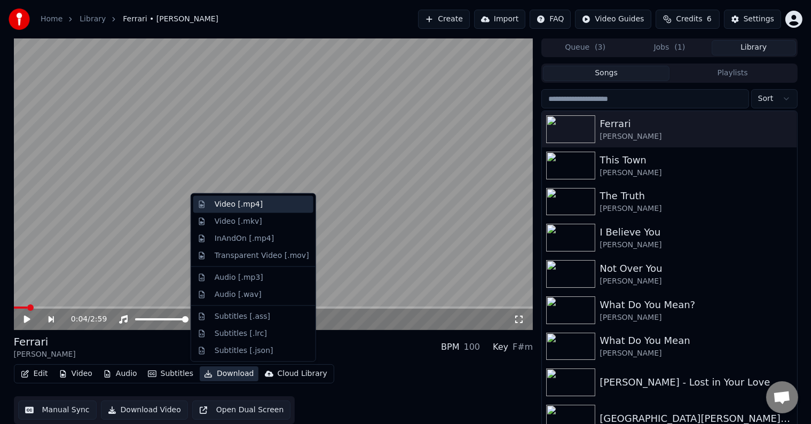
click at [252, 203] on div "Video [.mp4]" at bounding box center [239, 204] width 48 height 11
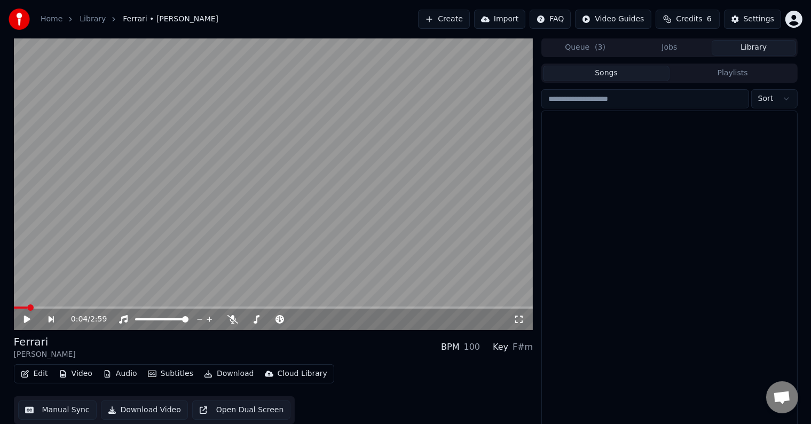
click at [409, 51] on button "Library" at bounding box center [754, 47] width 84 height 15
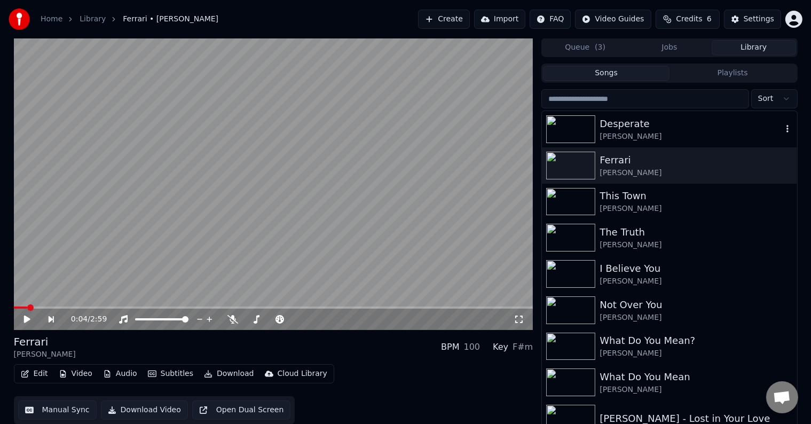
click at [409, 127] on div "Desperate" at bounding box center [690, 123] width 182 height 15
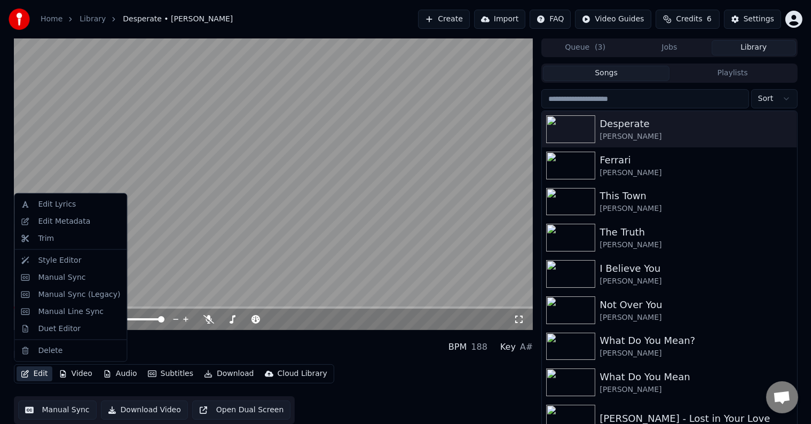
click at [28, 376] on icon "button" at bounding box center [25, 373] width 9 height 7
click at [83, 223] on div "Edit Metadata" at bounding box center [64, 221] width 52 height 11
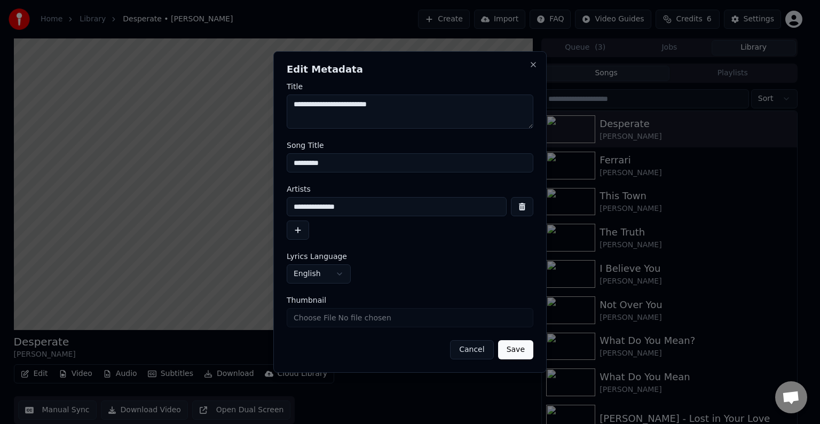
click at [326, 109] on textarea "**********" at bounding box center [410, 111] width 247 height 34
type textarea "**********"
click at [325, 208] on input "**********" at bounding box center [397, 206] width 220 height 19
type input "**********"
click at [409, 351] on button "Save" at bounding box center [515, 349] width 35 height 19
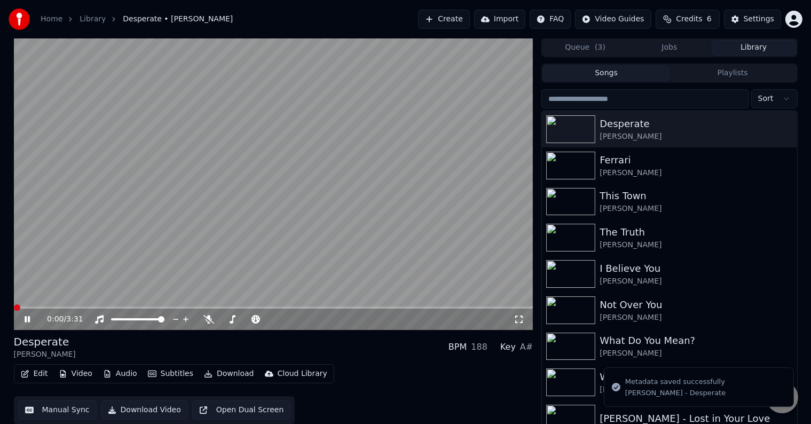
click at [14, 306] on span at bounding box center [14, 307] width 0 height 2
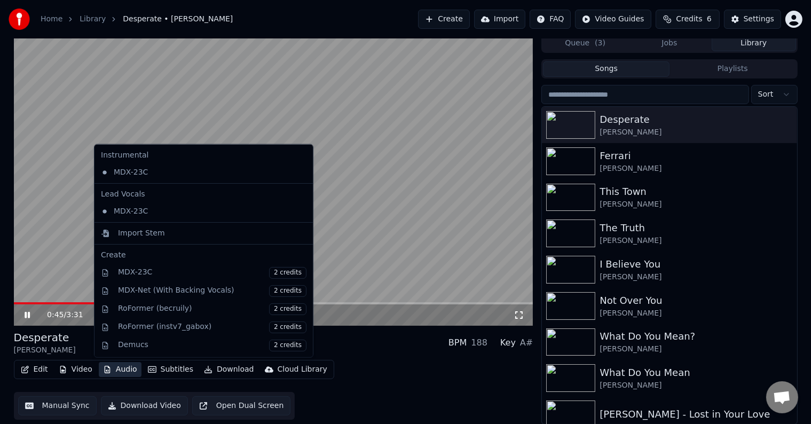
click at [113, 369] on button "Audio" at bounding box center [120, 369] width 43 height 15
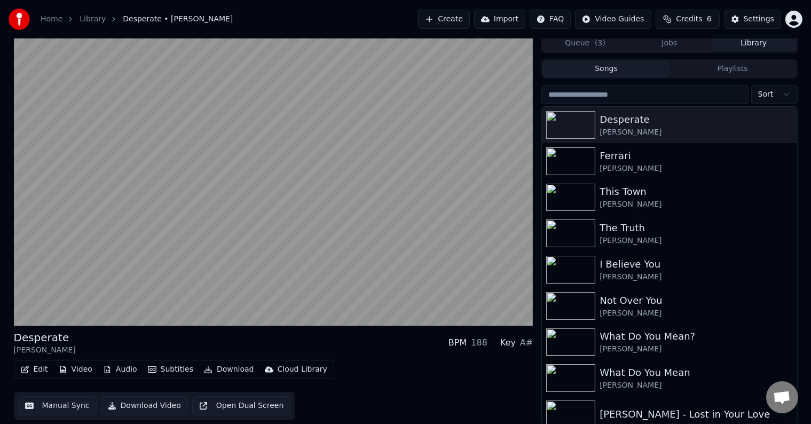
click at [365, 378] on div "Edit Video Audio Subtitles Download Cloud Library Manual Sync Download Video Op…" at bounding box center [273, 390] width 519 height 60
click at [109, 368] on button "Audio" at bounding box center [120, 369] width 43 height 15
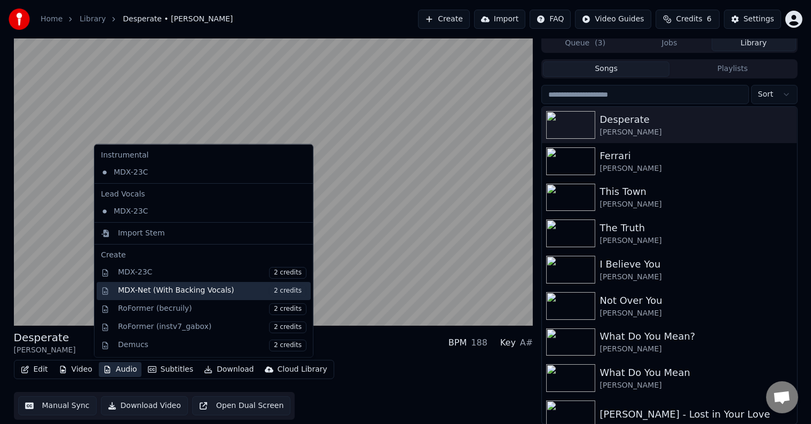
click at [168, 293] on div "MDX-Net (With Backing Vocals) 2 credits" at bounding box center [212, 290] width 188 height 12
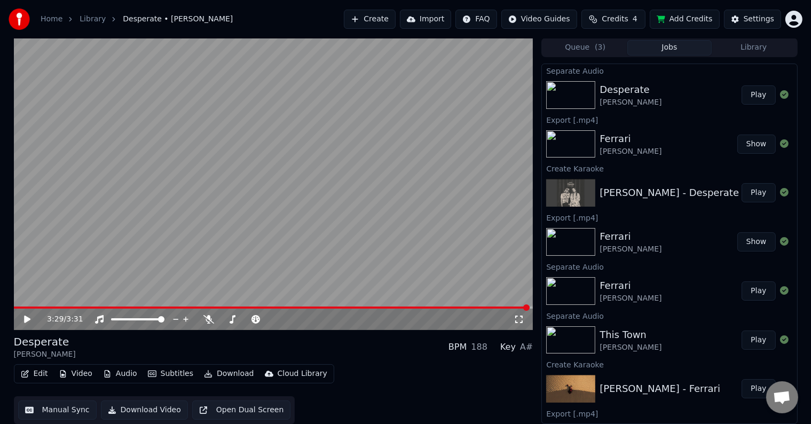
click at [409, 47] on button "Library" at bounding box center [754, 47] width 84 height 15
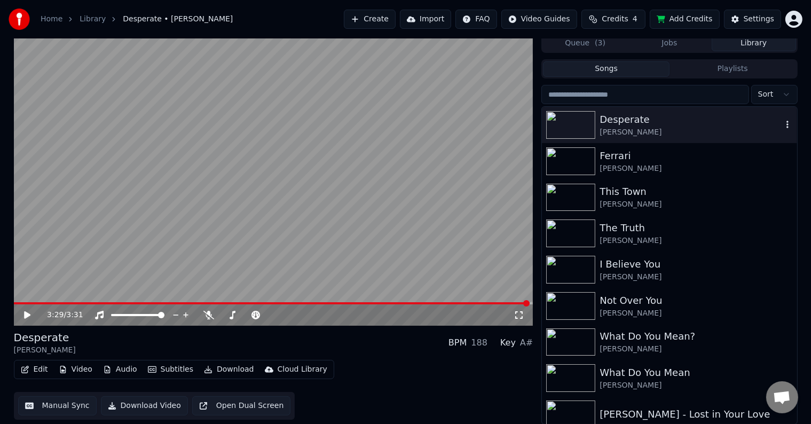
click at [409, 128] on div "Jamie McDonald" at bounding box center [690, 132] width 182 height 11
click at [14, 304] on span at bounding box center [272, 303] width 516 height 2
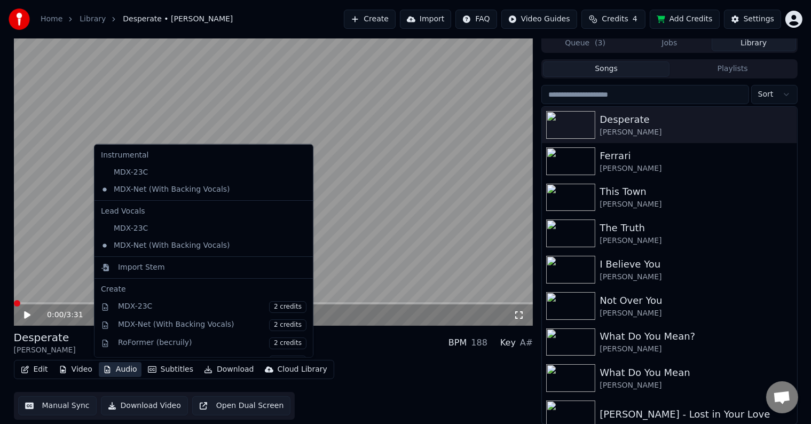
click at [124, 366] on button "Audio" at bounding box center [120, 369] width 43 height 15
click at [155, 228] on div "MDX-23C" at bounding box center [196, 228] width 198 height 17
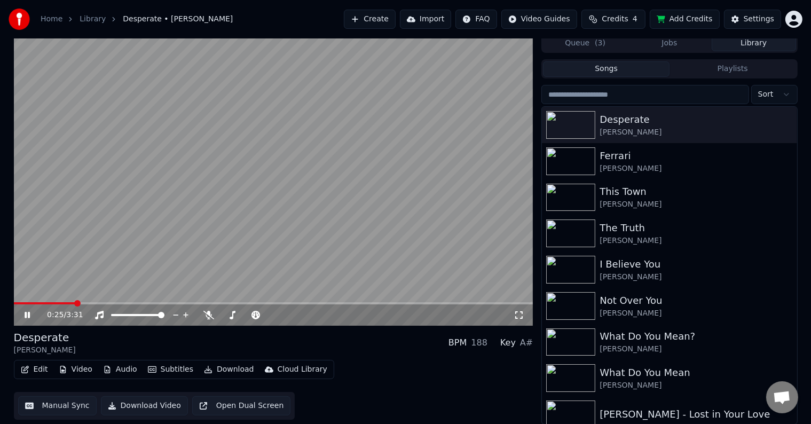
click at [75, 306] on span at bounding box center [77, 303] width 6 height 6
click at [27, 315] on icon at bounding box center [34, 315] width 25 height 9
click at [14, 301] on span at bounding box center [17, 303] width 6 height 6
click at [224, 366] on button "Download" at bounding box center [229, 369] width 59 height 15
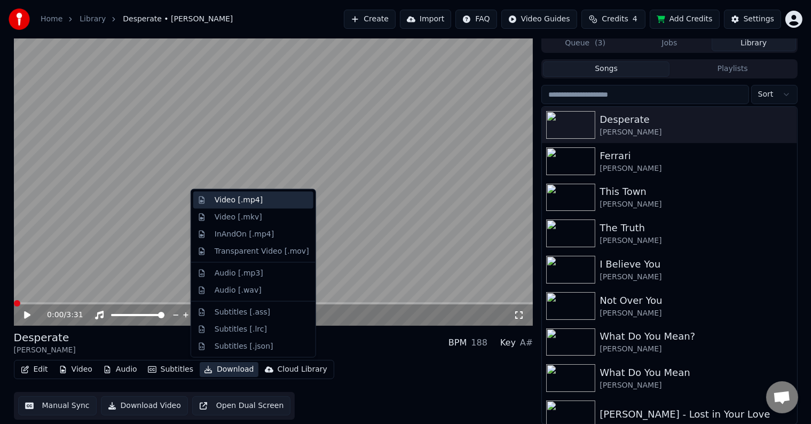
click at [247, 203] on div "Video [.mp4]" at bounding box center [239, 200] width 48 height 11
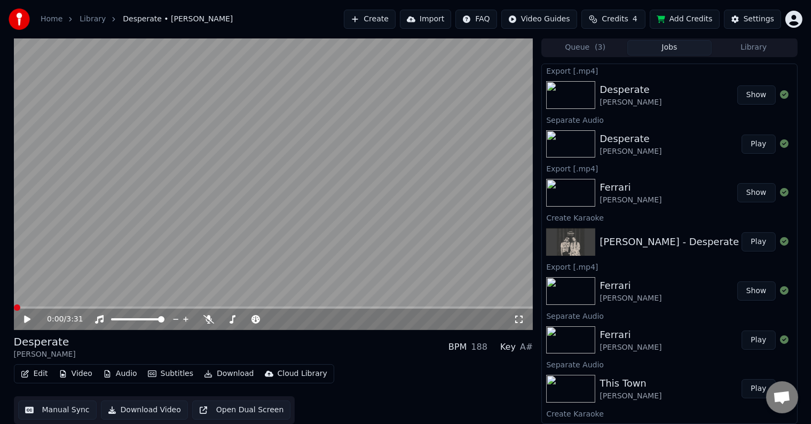
click at [409, 93] on button "Show" at bounding box center [756, 94] width 38 height 19
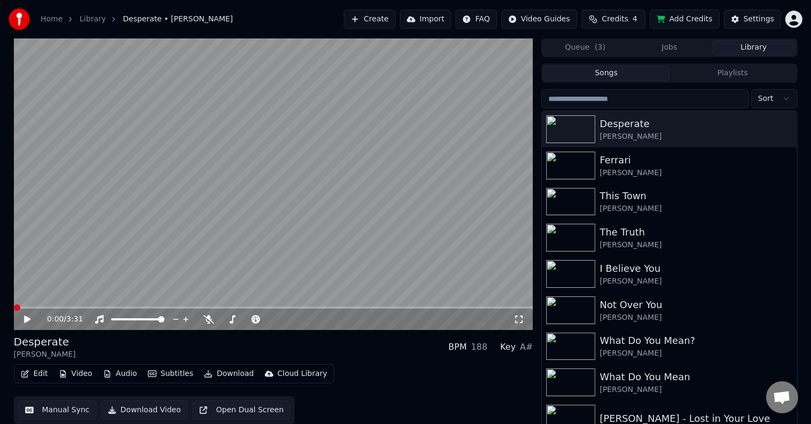
click at [409, 47] on button "Library" at bounding box center [754, 47] width 84 height 15
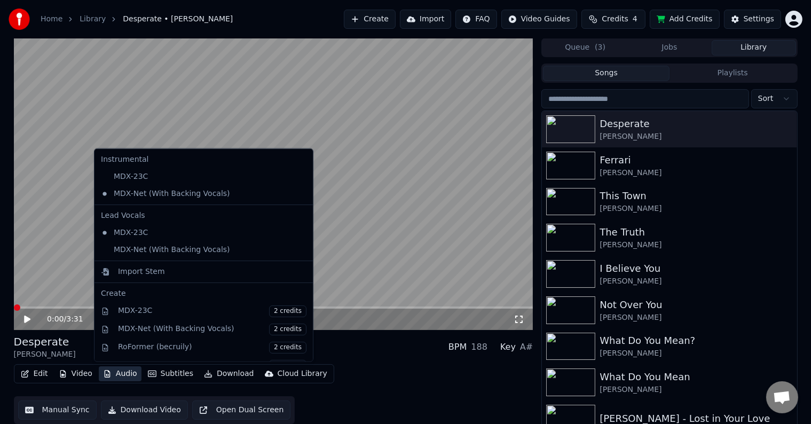
click at [117, 372] on button "Audio" at bounding box center [120, 373] width 43 height 15
click at [175, 197] on div "MDX-Net (With Backing Vocals)" at bounding box center [196, 193] width 198 height 17
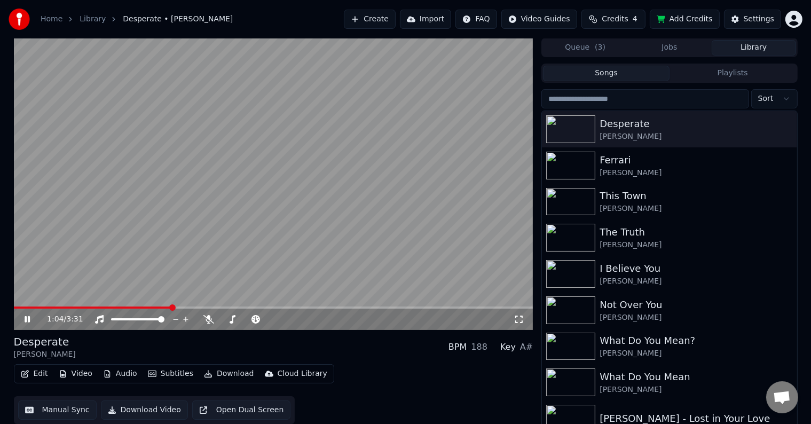
click at [171, 304] on span at bounding box center [172, 307] width 6 height 6
click at [109, 367] on button "Audio" at bounding box center [120, 373] width 43 height 15
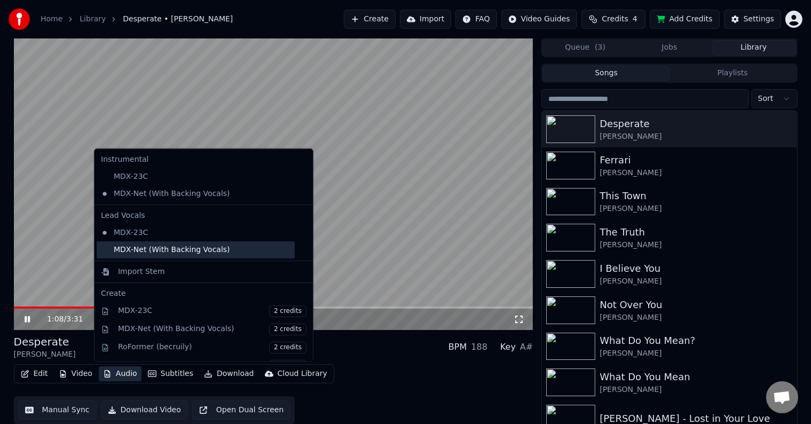
click at [156, 248] on div "MDX-Net (With Backing Vocals)" at bounding box center [196, 249] width 198 height 17
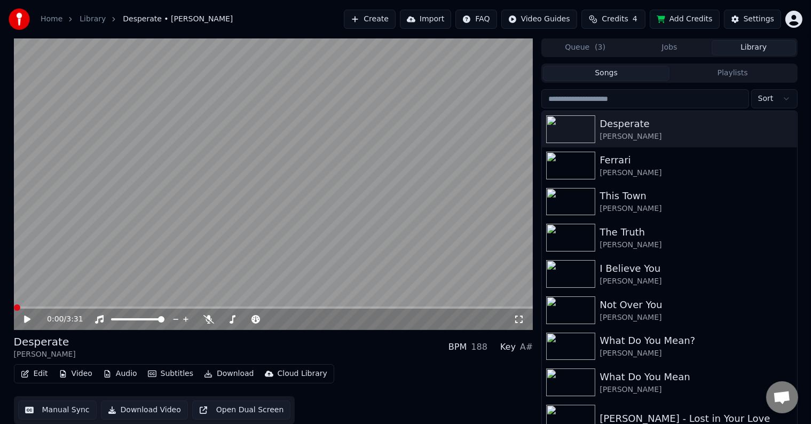
click at [14, 311] on span at bounding box center [17, 307] width 6 height 6
click at [30, 320] on icon at bounding box center [34, 319] width 25 height 9
click at [183, 304] on span at bounding box center [180, 307] width 6 height 6
click at [250, 305] on span at bounding box center [247, 307] width 6 height 6
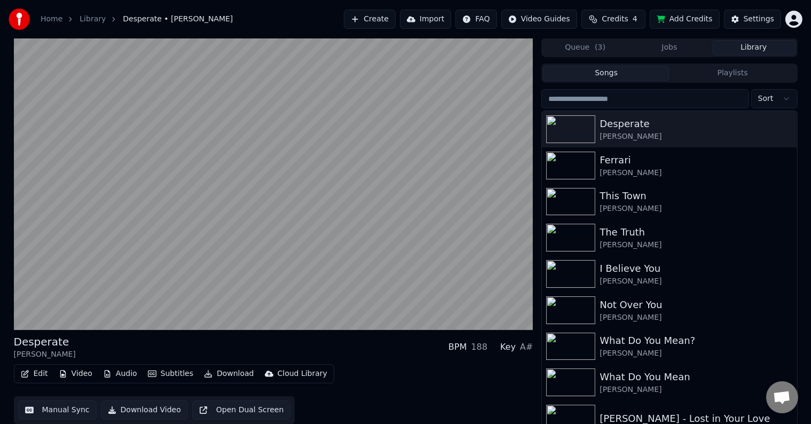
click at [216, 370] on button "Download" at bounding box center [229, 373] width 59 height 15
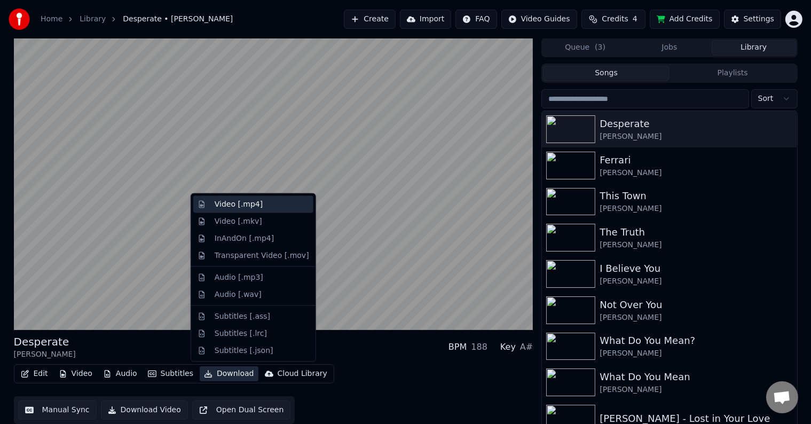
click at [243, 207] on div "Video [.mp4]" at bounding box center [239, 204] width 48 height 11
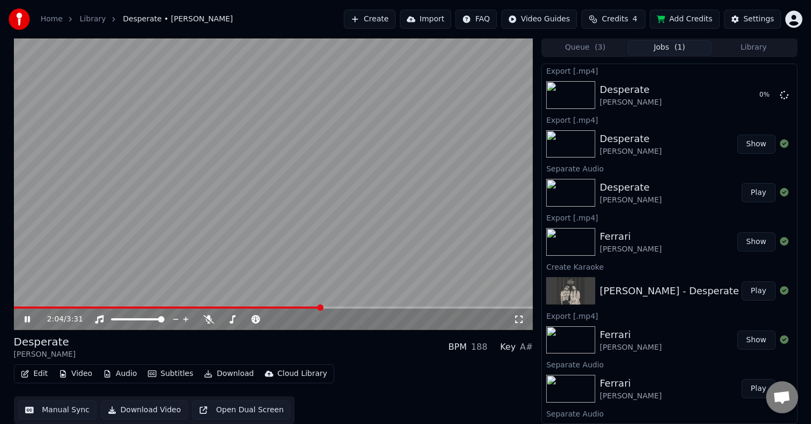
click at [28, 320] on icon at bounding box center [27, 319] width 5 height 6
click at [409, 93] on body "Home Library Desperate • Jamie McDonald Create Import FAQ Video Guides Credits …" at bounding box center [405, 211] width 811 height 424
click at [409, 93] on icon at bounding box center [784, 94] width 9 height 9
click at [111, 368] on button "Audio" at bounding box center [120, 373] width 43 height 15
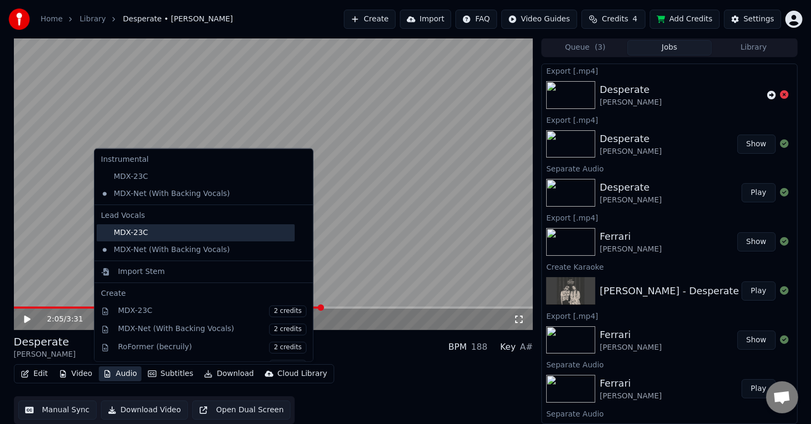
click at [139, 229] on div "MDX-23C" at bounding box center [196, 232] width 198 height 17
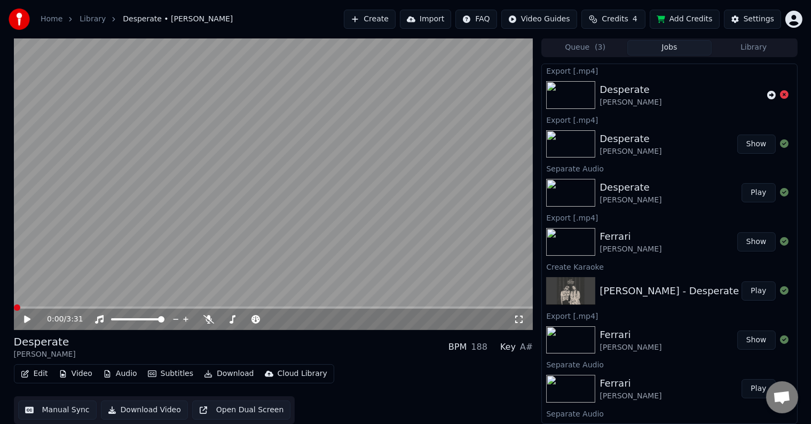
click at [116, 369] on button "Audio" at bounding box center [120, 373] width 43 height 15
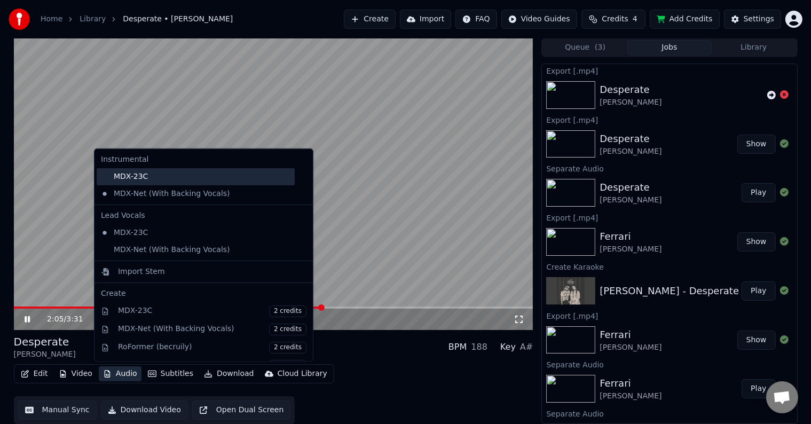
click at [137, 177] on div "MDX-23C" at bounding box center [196, 176] width 198 height 17
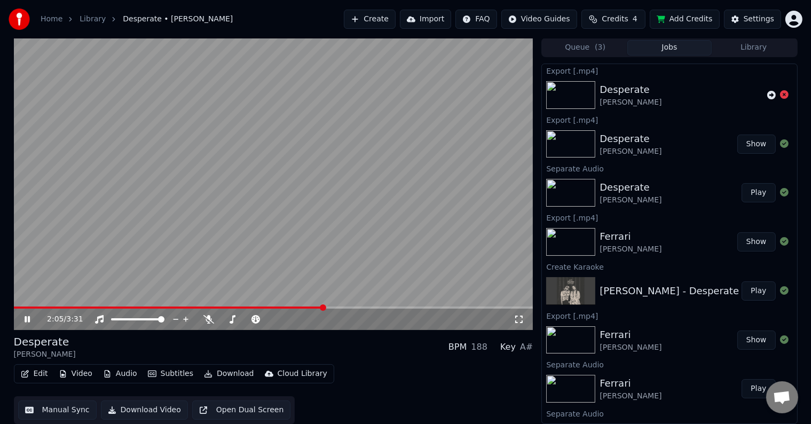
click at [228, 310] on div "2:05 / 3:31" at bounding box center [273, 319] width 519 height 21
click at [31, 320] on icon at bounding box center [34, 319] width 25 height 9
click at [213, 377] on button "Download" at bounding box center [229, 373] width 59 height 15
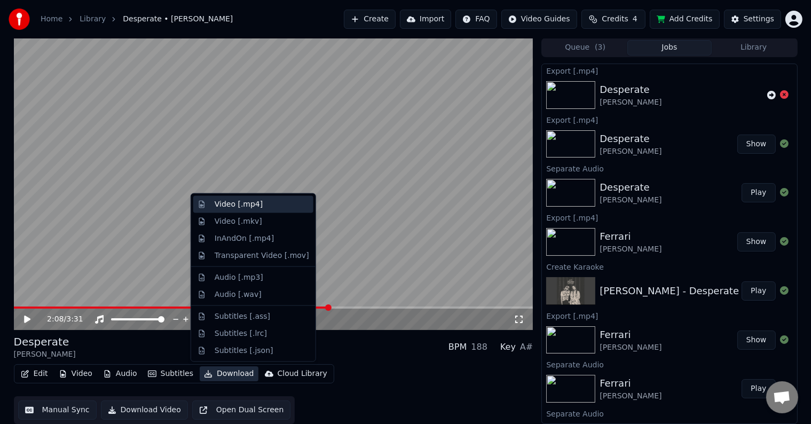
click at [249, 205] on div "Video [.mp4]" at bounding box center [239, 204] width 48 height 11
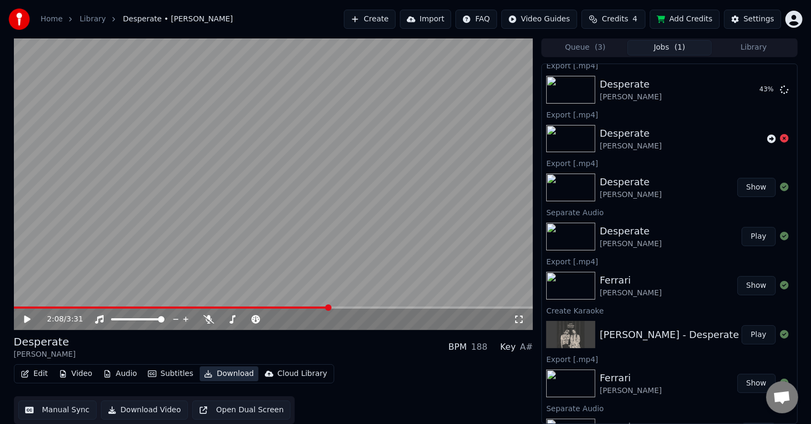
scroll to position [0, 0]
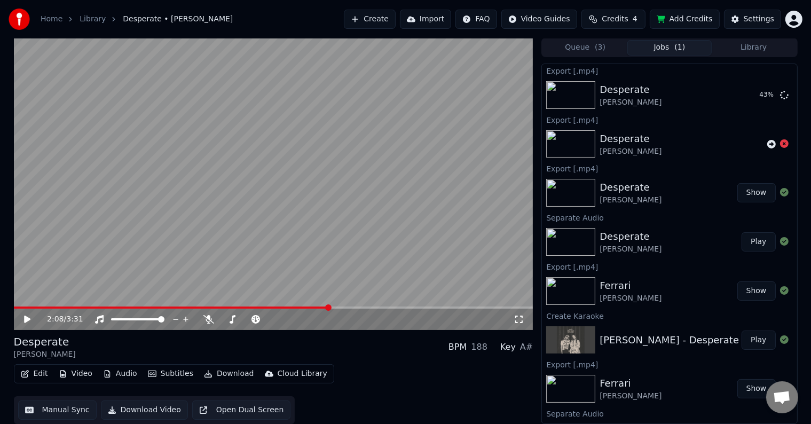
click at [409, 46] on button "Library" at bounding box center [754, 47] width 84 height 15
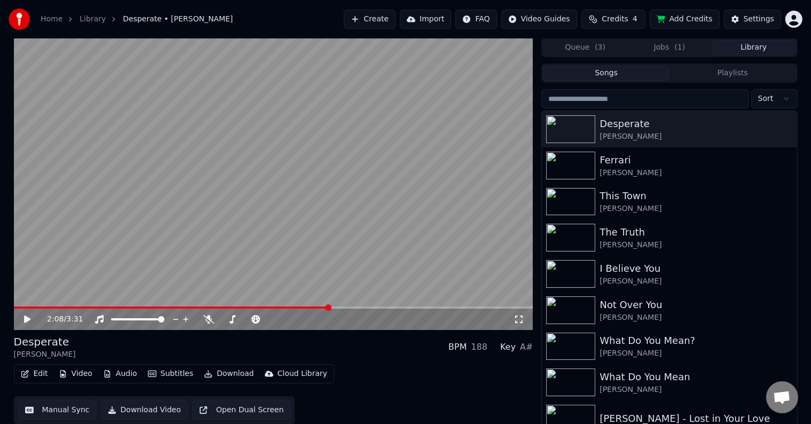
click at [409, 46] on span "( 1 )" at bounding box center [679, 47] width 11 height 11
click at [409, 50] on button "Library" at bounding box center [754, 47] width 84 height 15
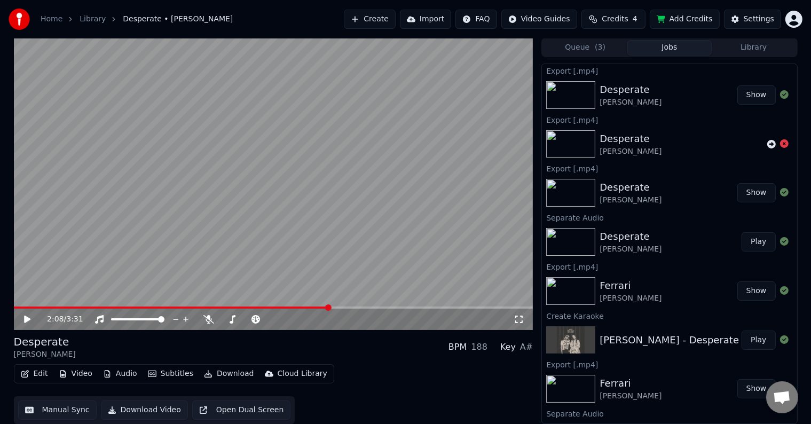
click at [409, 46] on button "Jobs" at bounding box center [669, 47] width 84 height 15
click at [409, 91] on button "Show" at bounding box center [756, 94] width 38 height 19
click at [409, 46] on button "Library" at bounding box center [754, 47] width 84 height 15
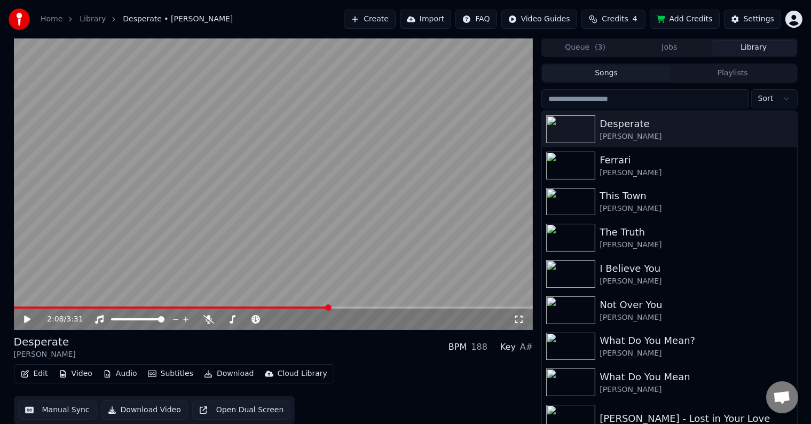
click at [409, 51] on button "Jobs" at bounding box center [669, 47] width 84 height 15
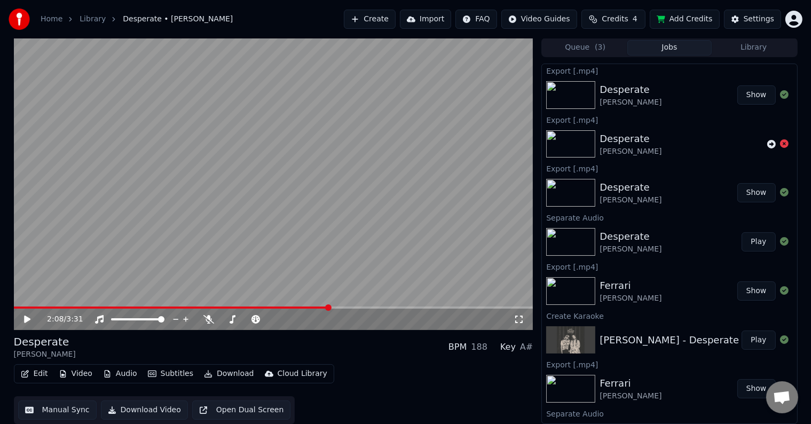
click at [409, 48] on button "Queue ( 3 )" at bounding box center [585, 47] width 84 height 15
click at [409, 49] on button "Jobs" at bounding box center [669, 47] width 84 height 15
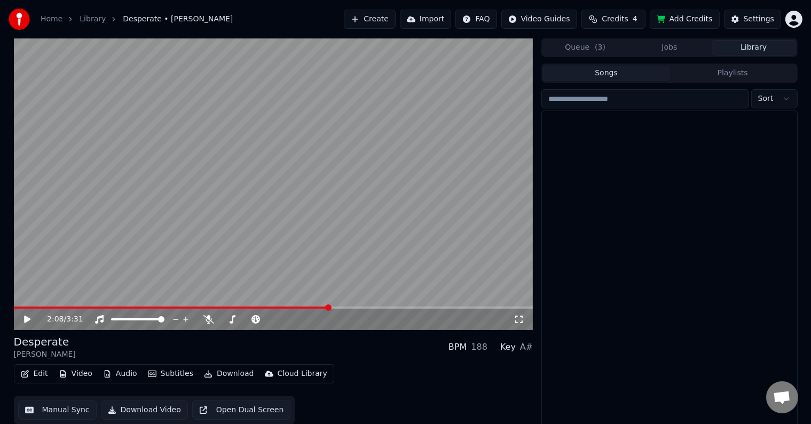
click at [409, 44] on button "Library" at bounding box center [754, 47] width 84 height 15
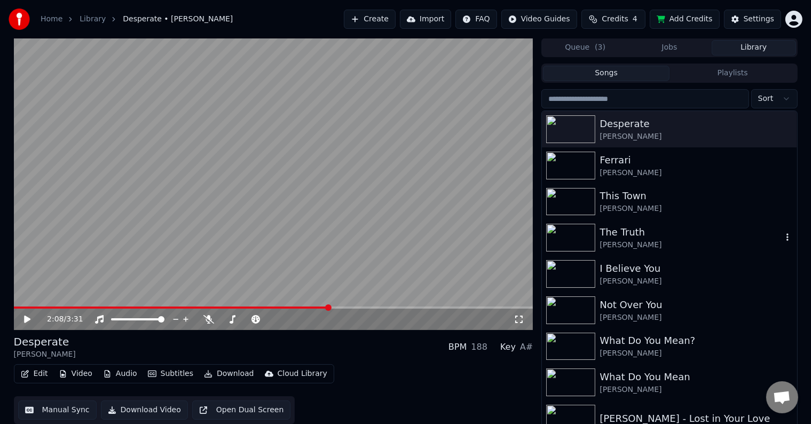
click at [409, 237] on div "The Truth" at bounding box center [690, 232] width 182 height 15
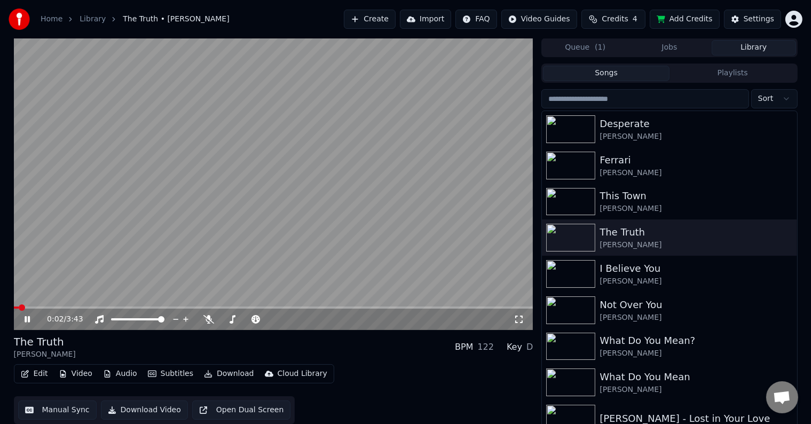
click at [28, 320] on icon at bounding box center [27, 319] width 5 height 6
click at [115, 367] on button "Audio" at bounding box center [120, 373] width 43 height 15
click at [409, 51] on button "Jobs" at bounding box center [669, 47] width 84 height 15
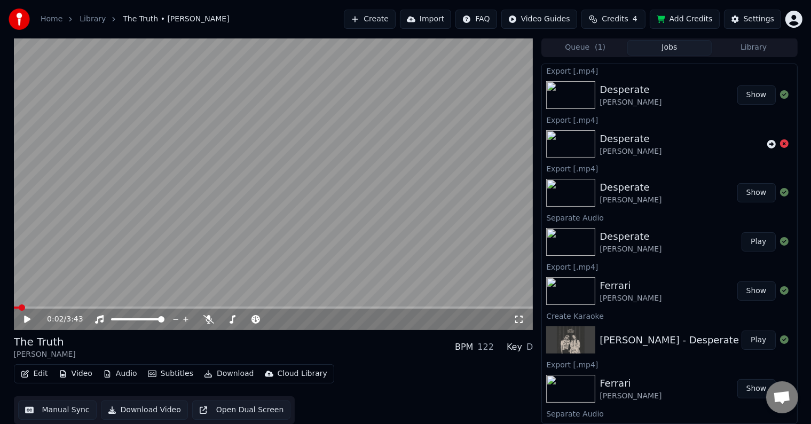
click at [409, 51] on button "Library" at bounding box center [754, 47] width 84 height 15
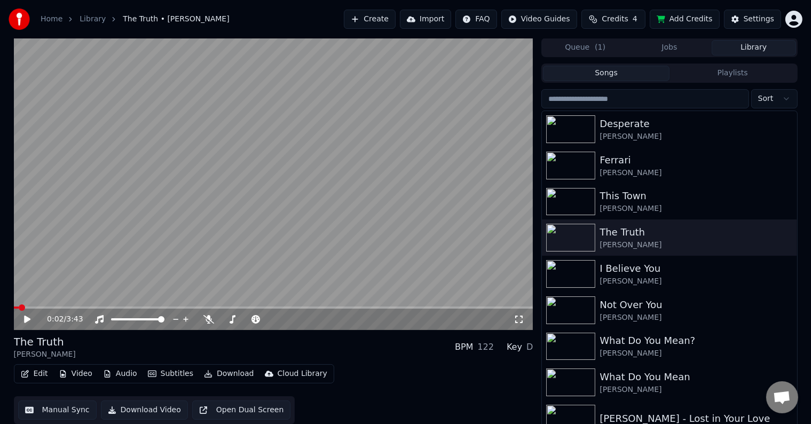
click at [120, 363] on div "The Truth Megan Woods BPM 122 Key D Edit Video Audio Subtitles Download Cloud L…" at bounding box center [273, 379] width 519 height 90
click at [118, 369] on button "Audio" at bounding box center [120, 373] width 43 height 15
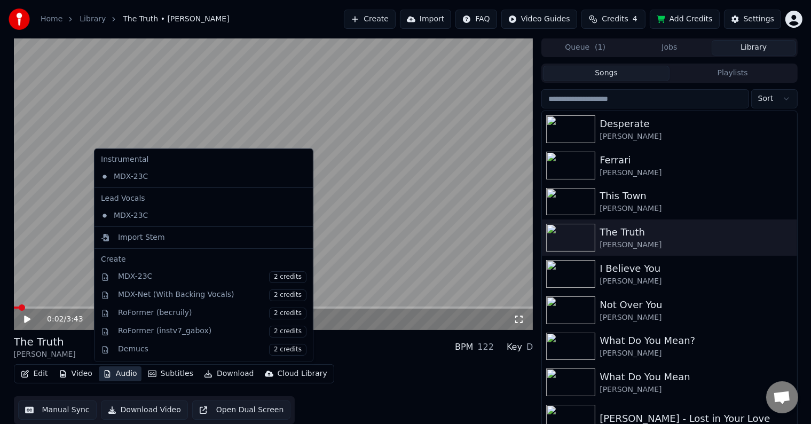
click at [118, 369] on button "Audio" at bounding box center [120, 373] width 43 height 15
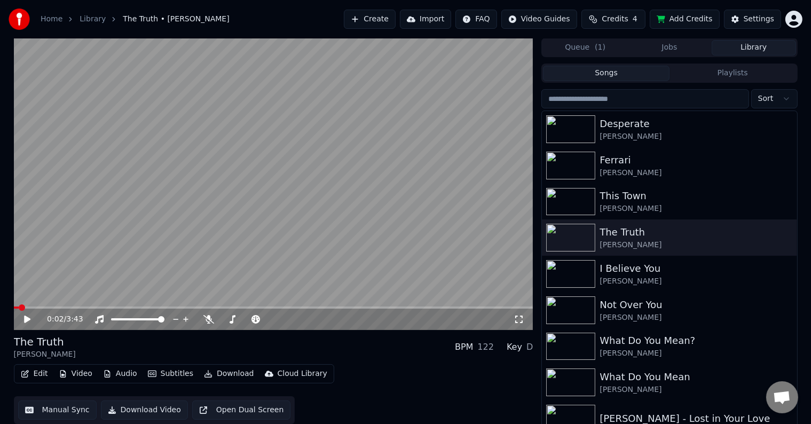
click at [22, 318] on icon at bounding box center [34, 319] width 25 height 9
click at [56, 306] on span at bounding box center [273, 307] width 519 height 2
click at [27, 322] on icon at bounding box center [34, 319] width 25 height 9
click at [216, 369] on button "Download" at bounding box center [229, 373] width 59 height 15
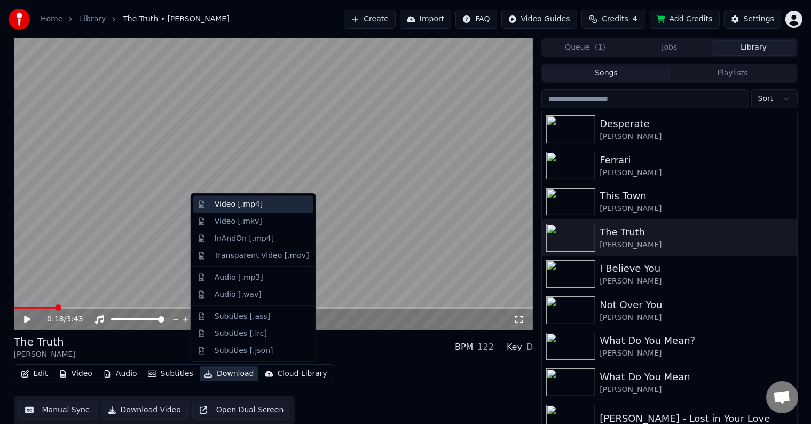
click at [262, 211] on div "Video [.mp4]" at bounding box center [253, 204] width 120 height 17
